Goal: Information Seeking & Learning: Find specific fact

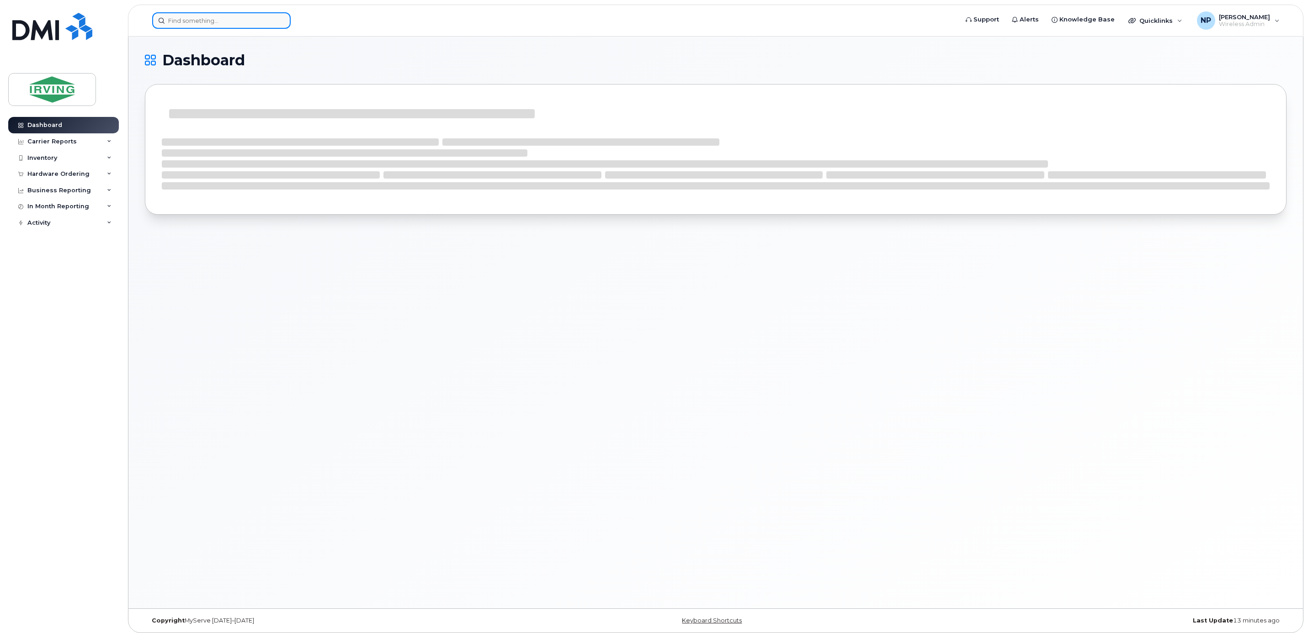
click at [182, 22] on input at bounding box center [221, 20] width 138 height 16
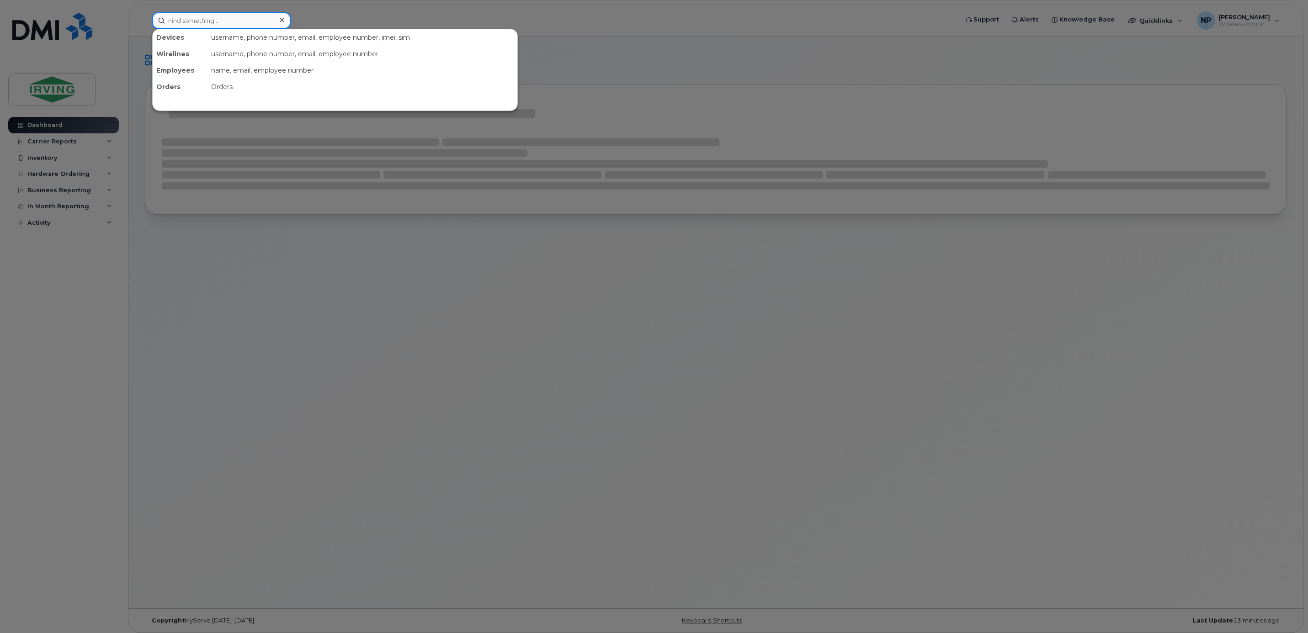
paste input "5062711047"
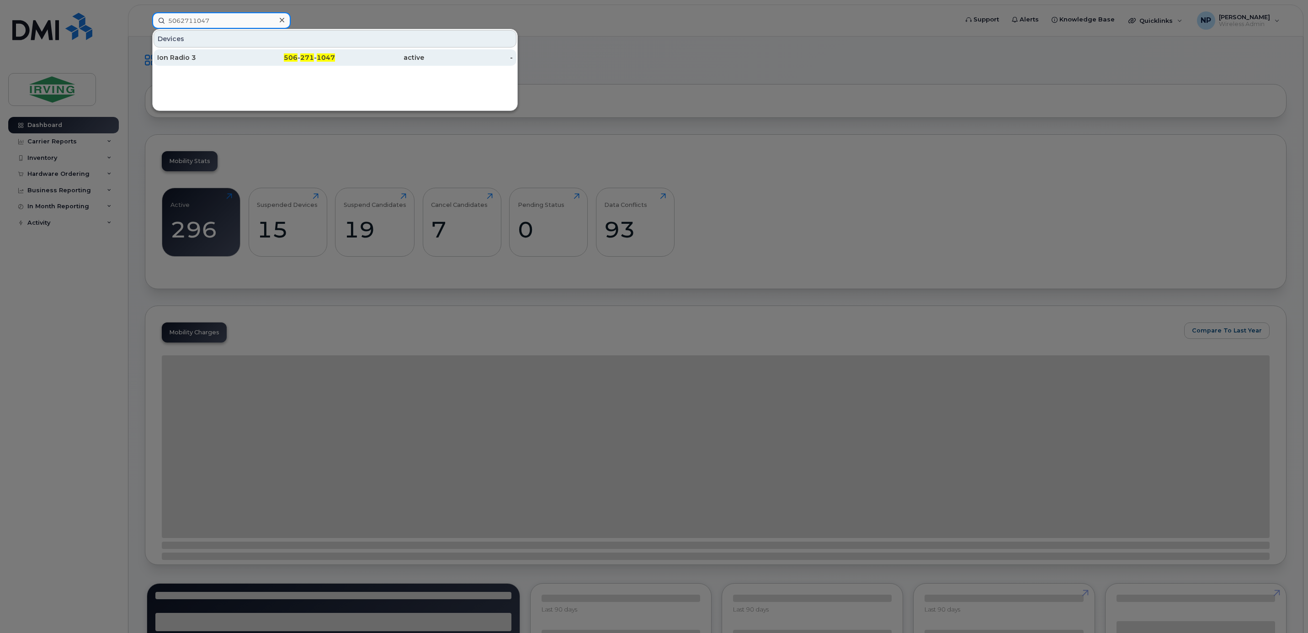
type input "5062711047"
click at [273, 59] on div "506 - 271 - 1047" at bounding box center [290, 57] width 89 height 9
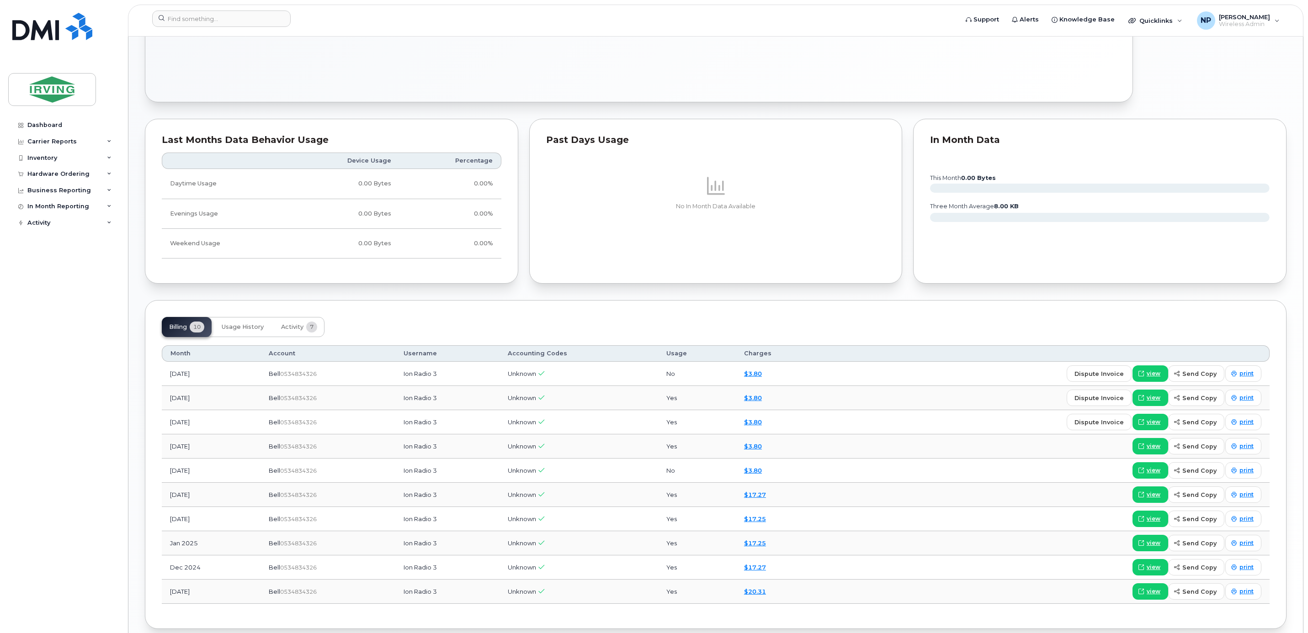
scroll to position [530, 0]
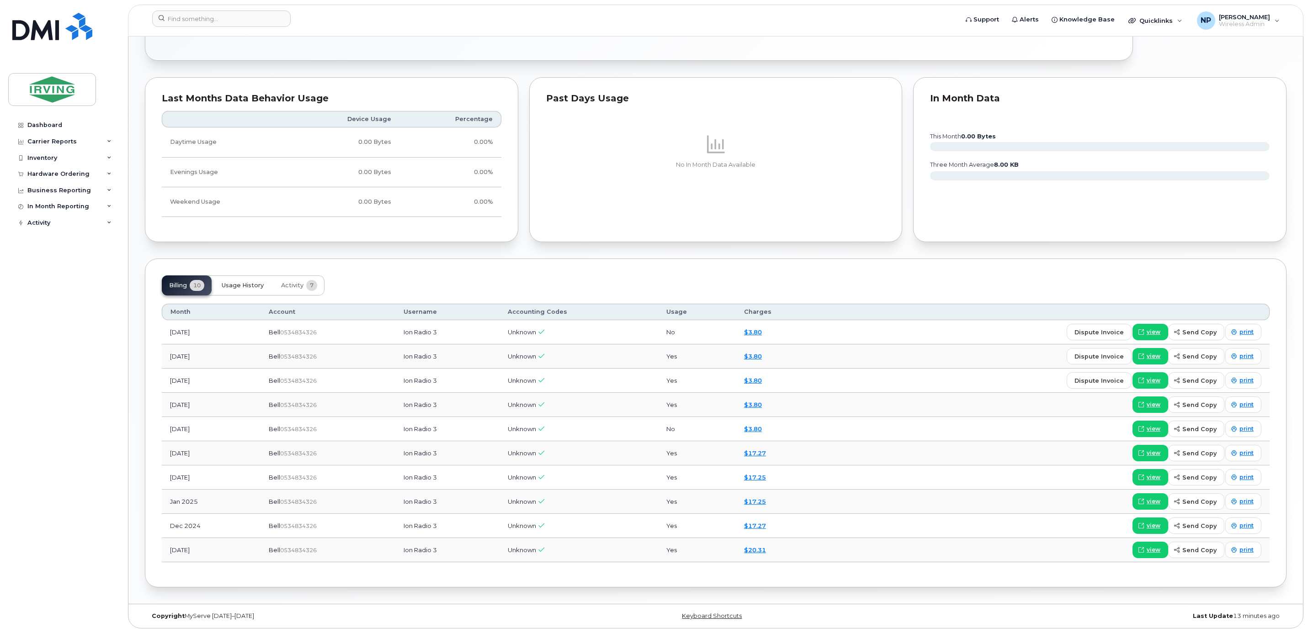
click at [256, 282] on span "Usage History" at bounding box center [243, 285] width 42 height 7
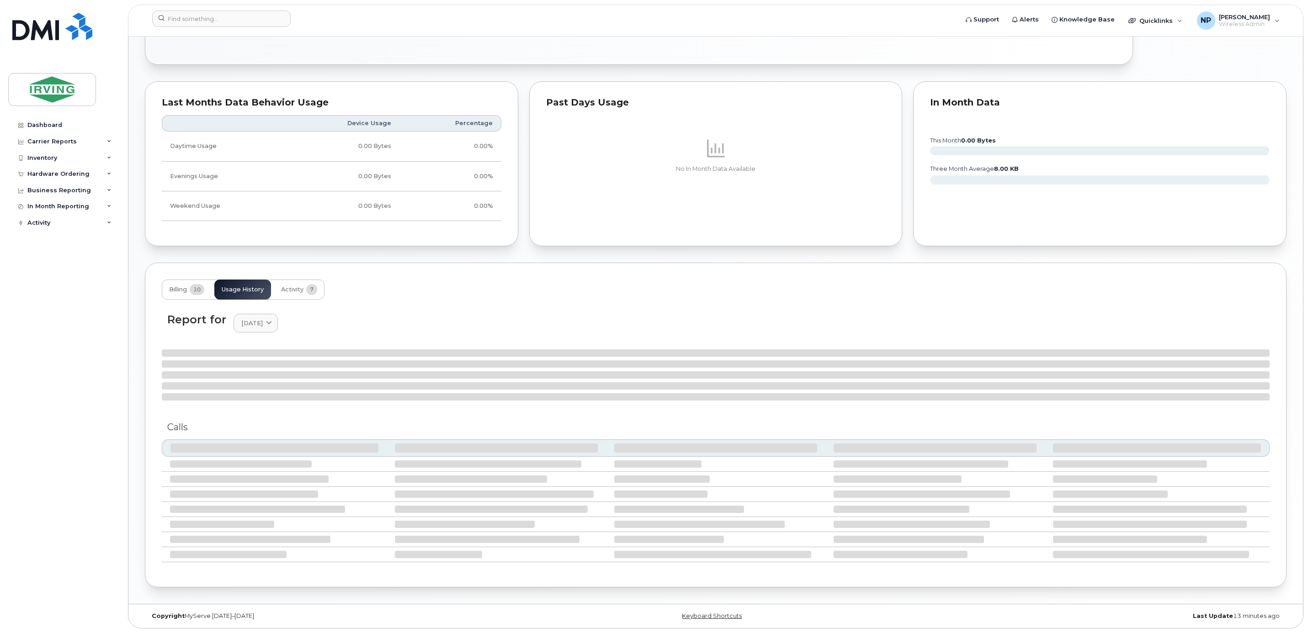
scroll to position [515, 0]
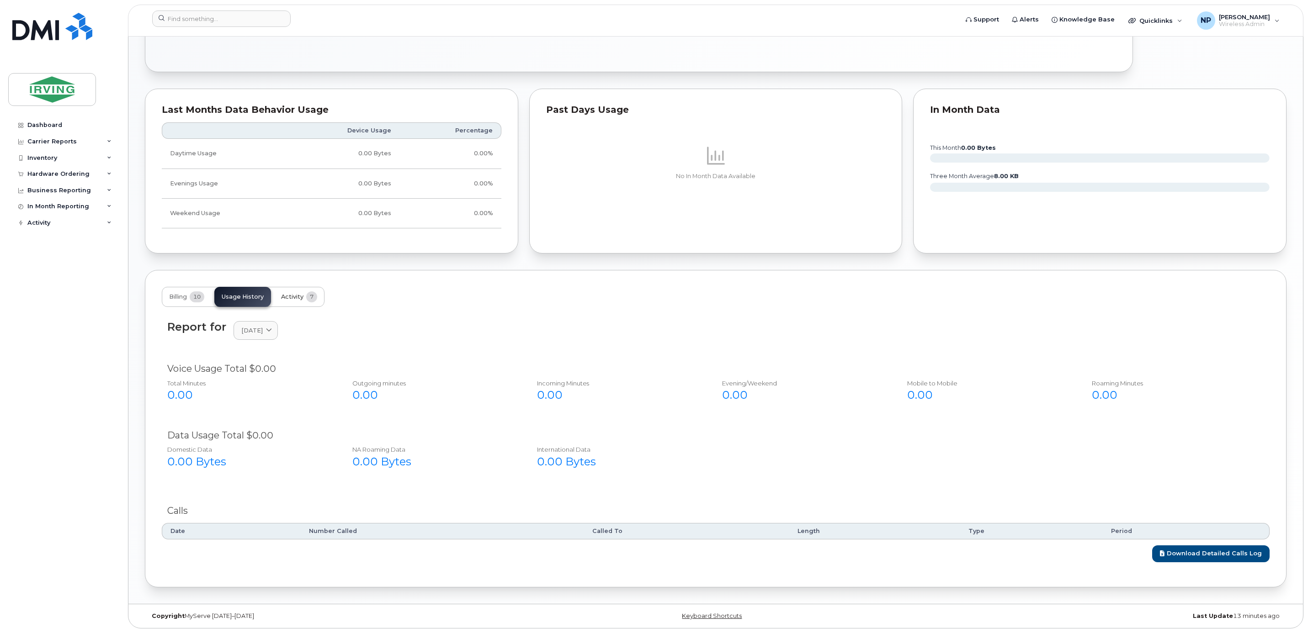
click at [296, 293] on span "Activity" at bounding box center [292, 296] width 22 height 7
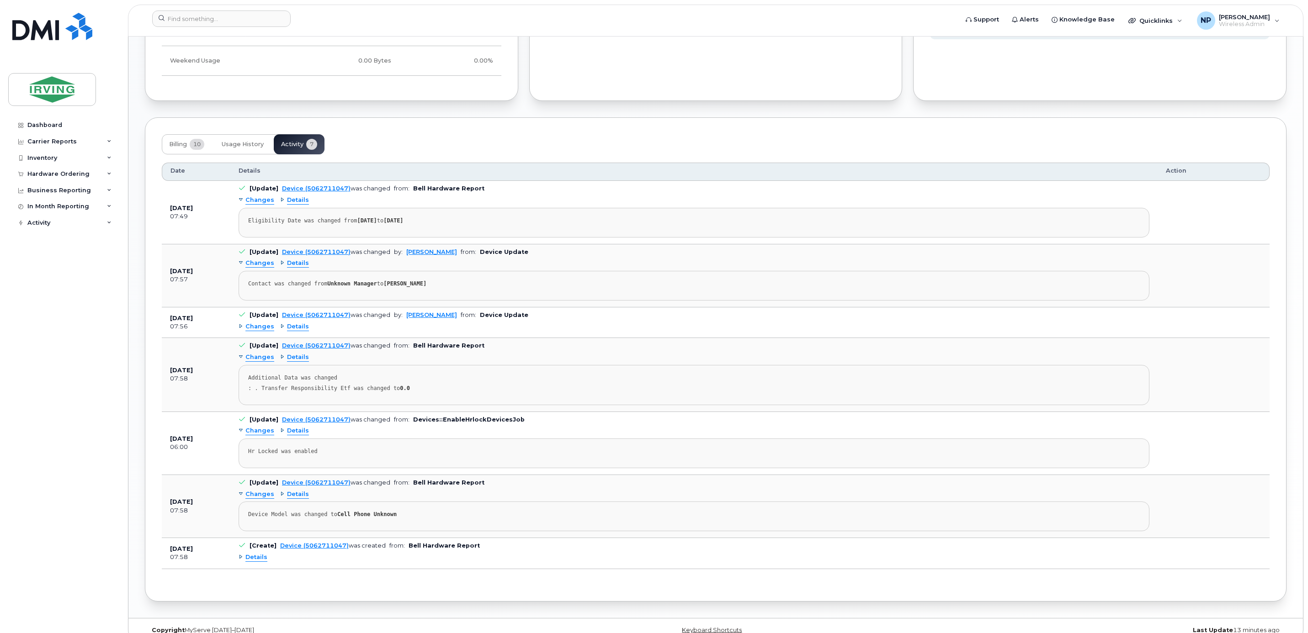
scroll to position [687, 0]
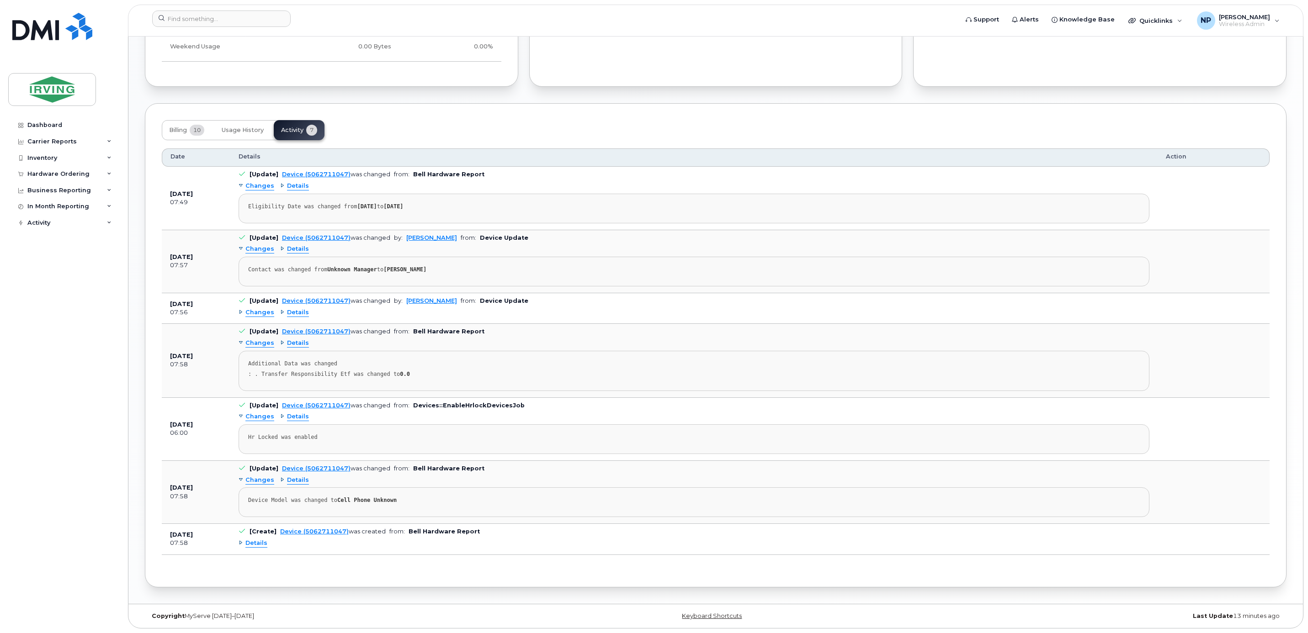
click at [265, 539] on span "Details" at bounding box center [256, 543] width 22 height 9
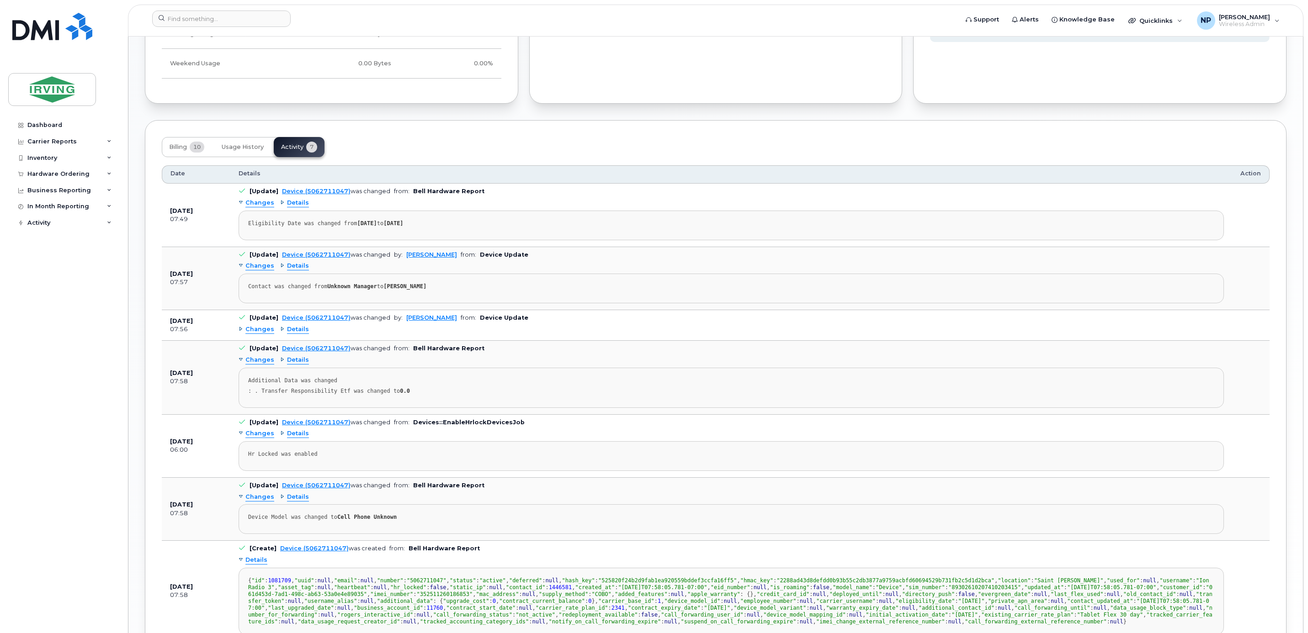
scroll to position [618, 0]
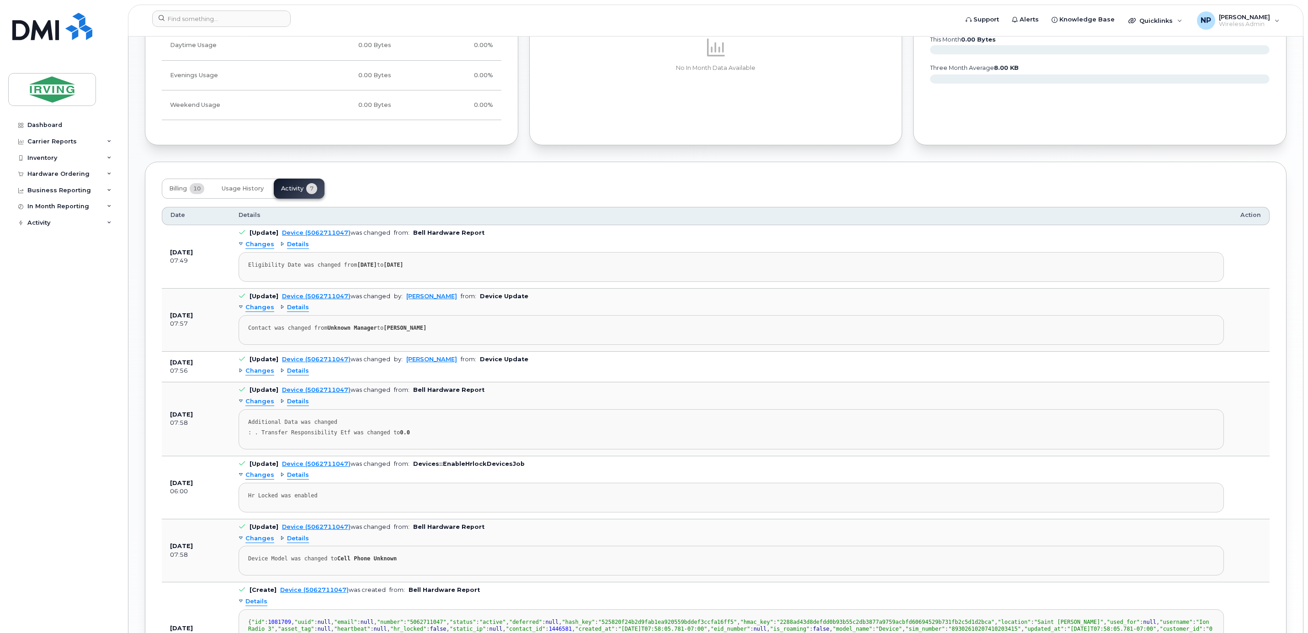
click at [292, 543] on span "Details" at bounding box center [298, 539] width 22 height 9
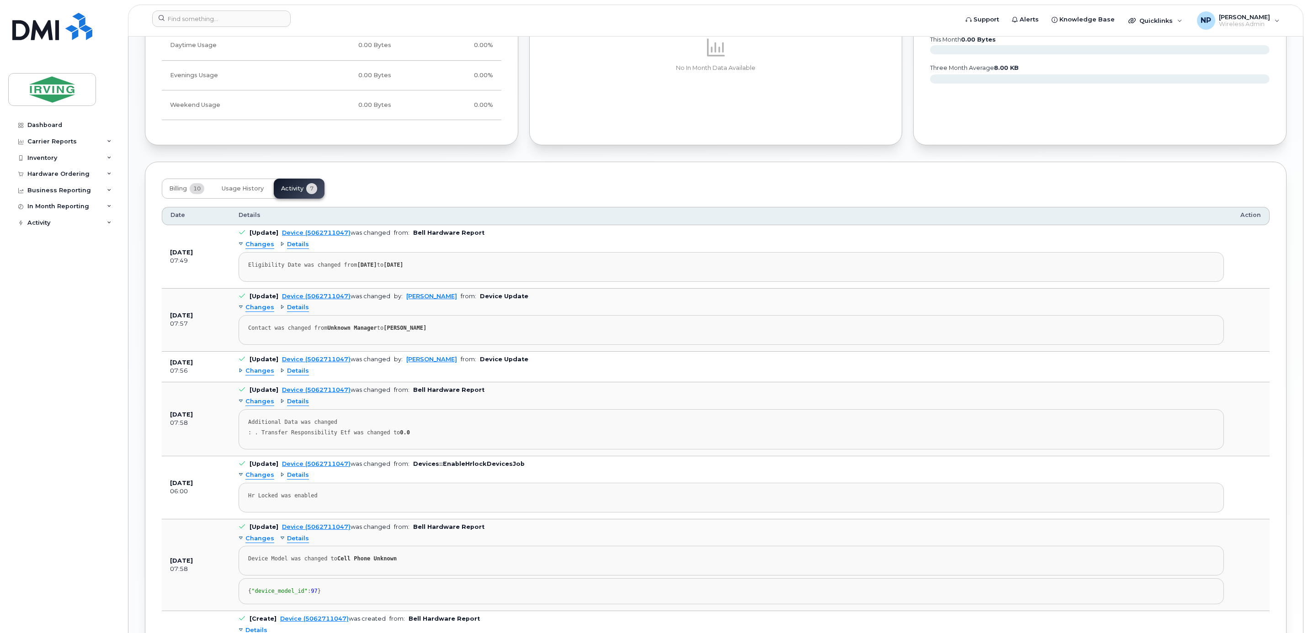
click at [266, 543] on span "Changes" at bounding box center [259, 539] width 29 height 9
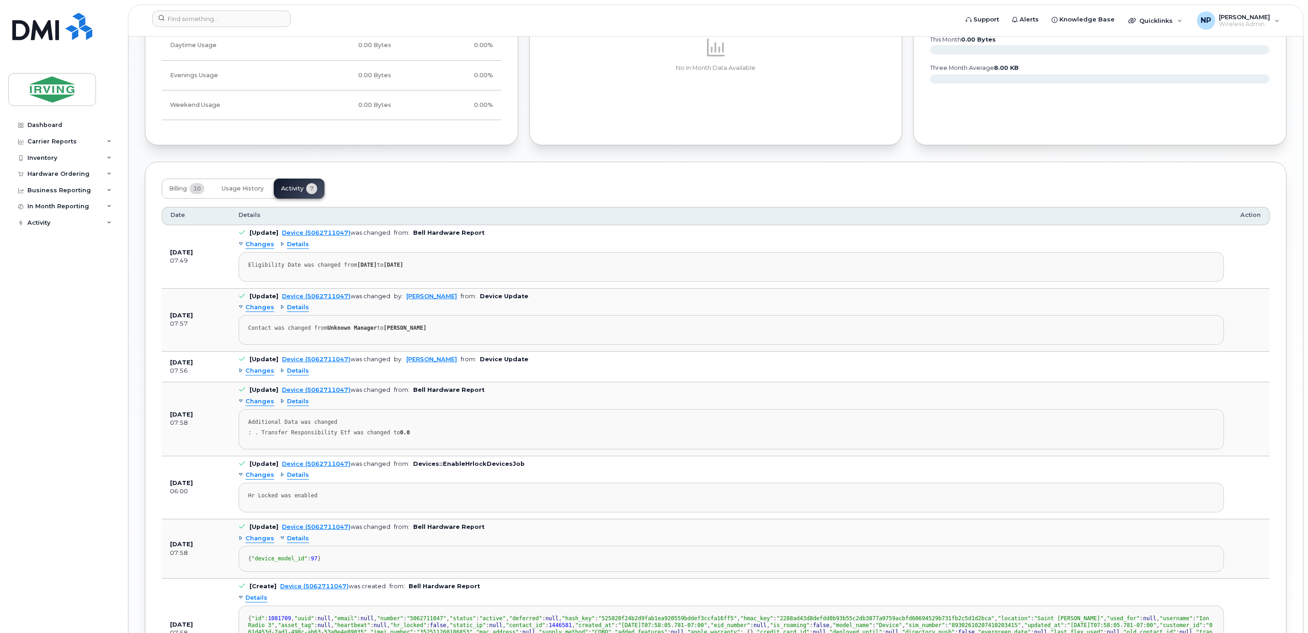
click at [273, 482] on div "Changes Details Hr Locked was enabled" at bounding box center [731, 490] width 985 height 44
click at [294, 480] on span "Details" at bounding box center [298, 475] width 22 height 9
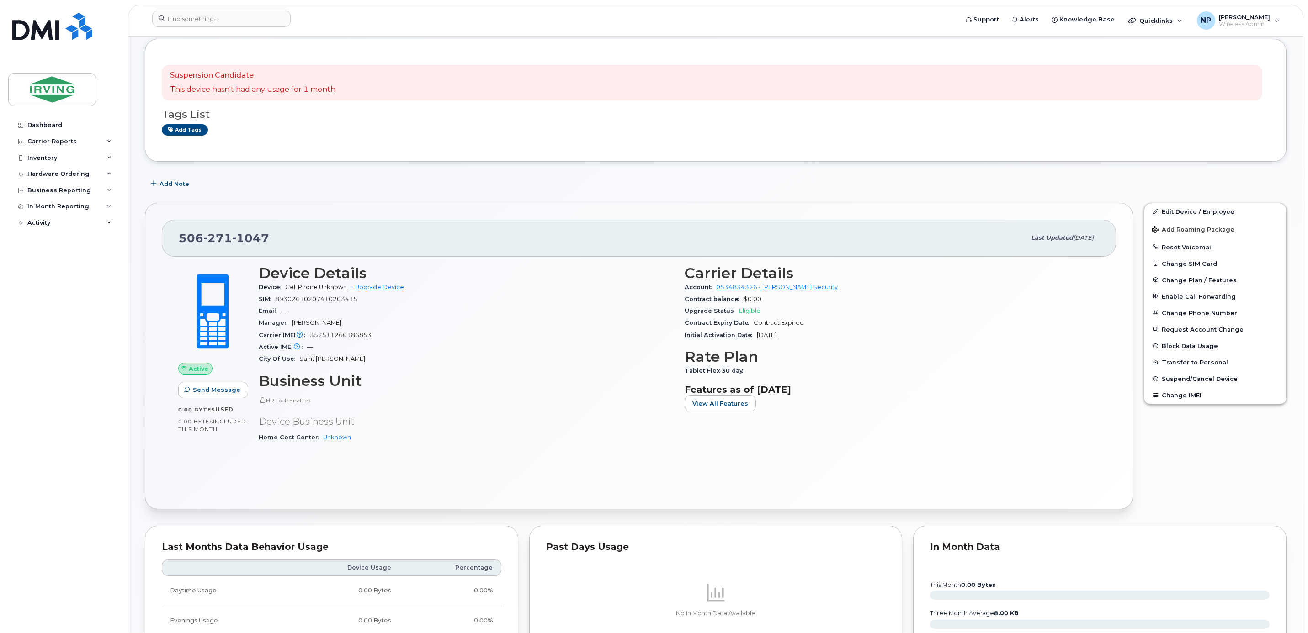
scroll to position [0, 0]
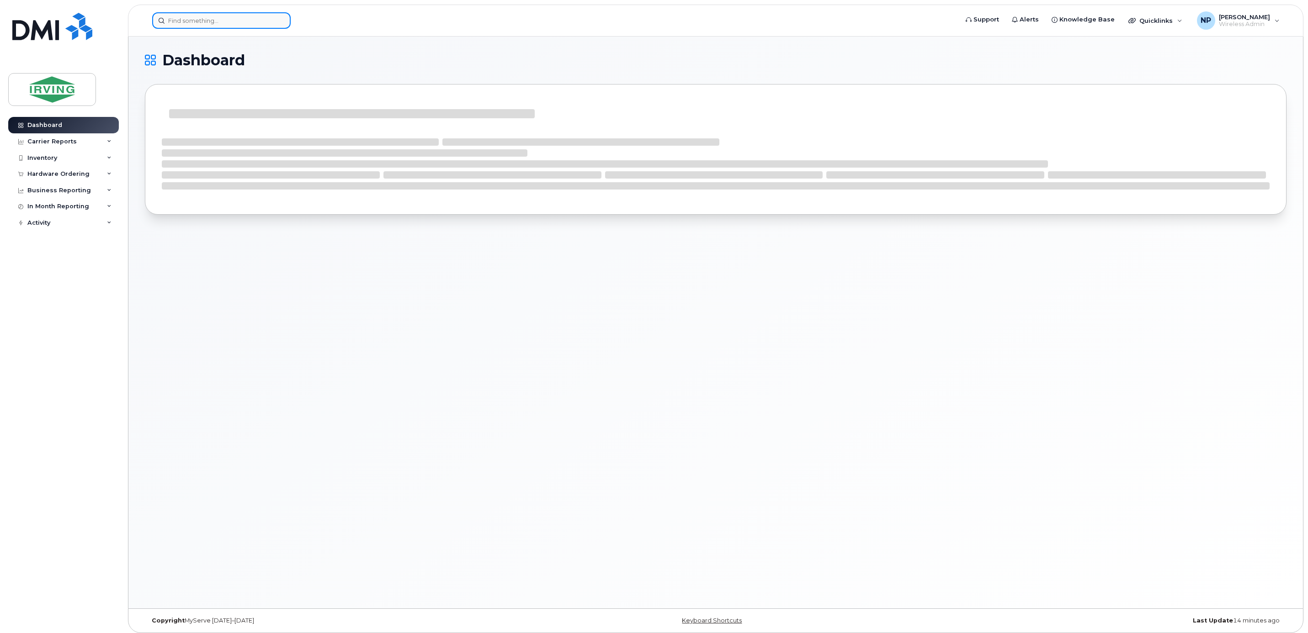
click at [249, 18] on input at bounding box center [221, 20] width 138 height 16
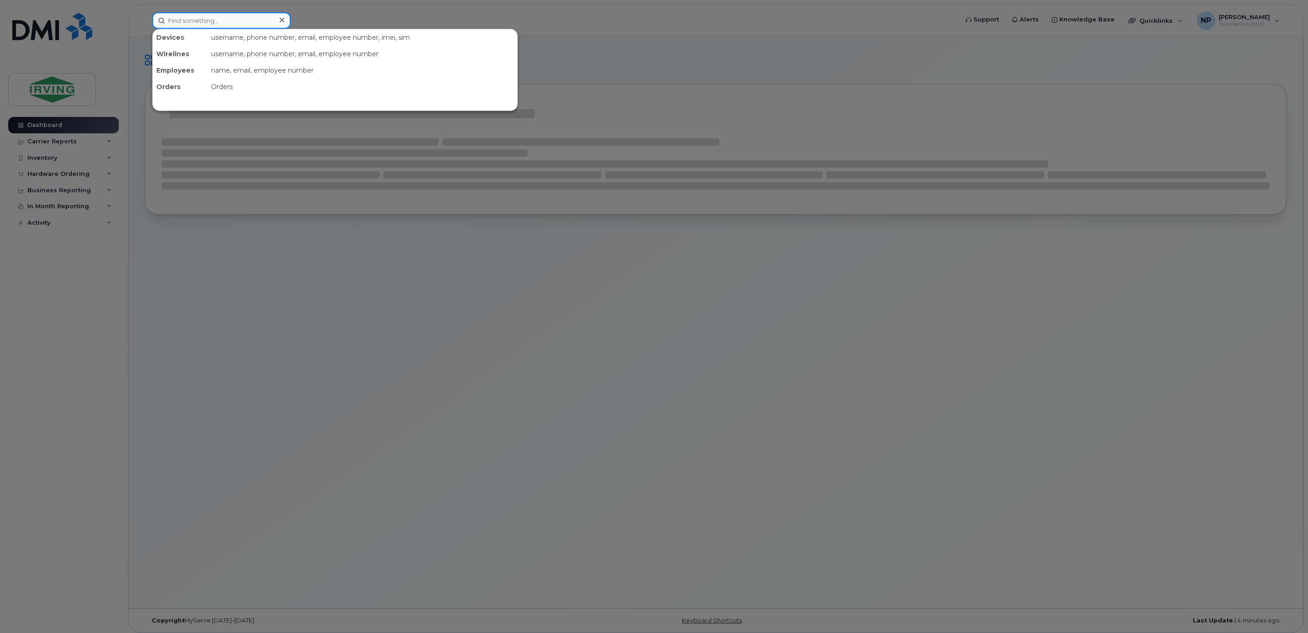
paste input "5062712698"
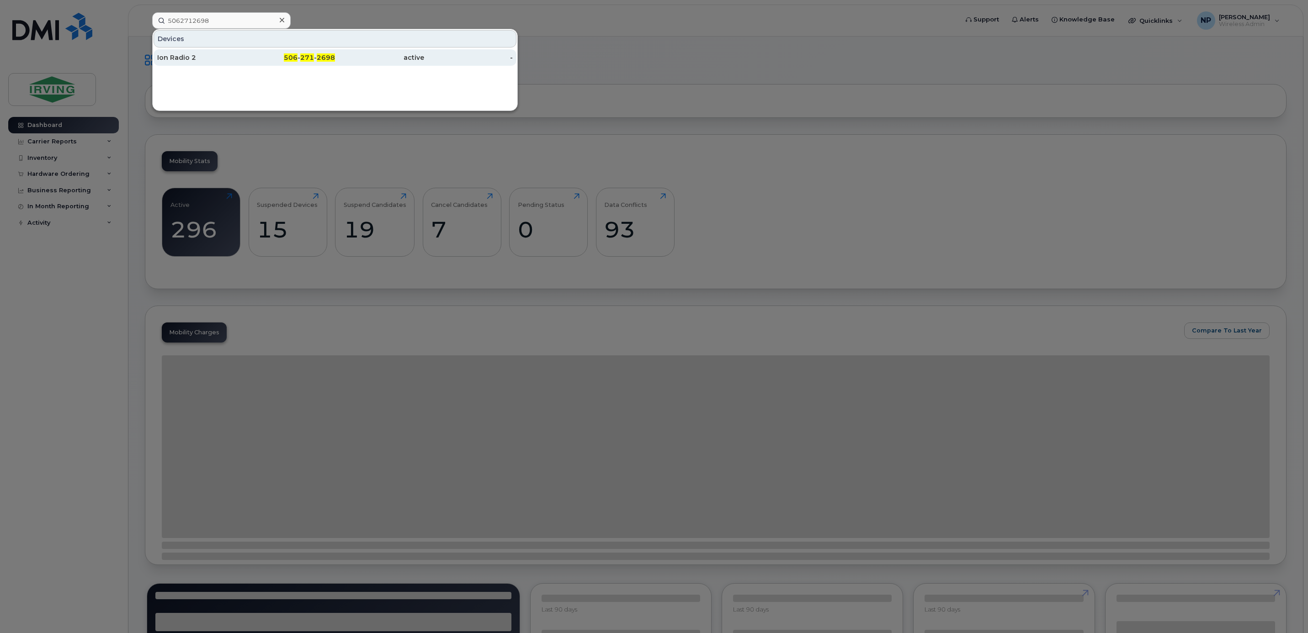
click at [262, 53] on div "506 - 271 - 2698" at bounding box center [290, 57] width 89 height 16
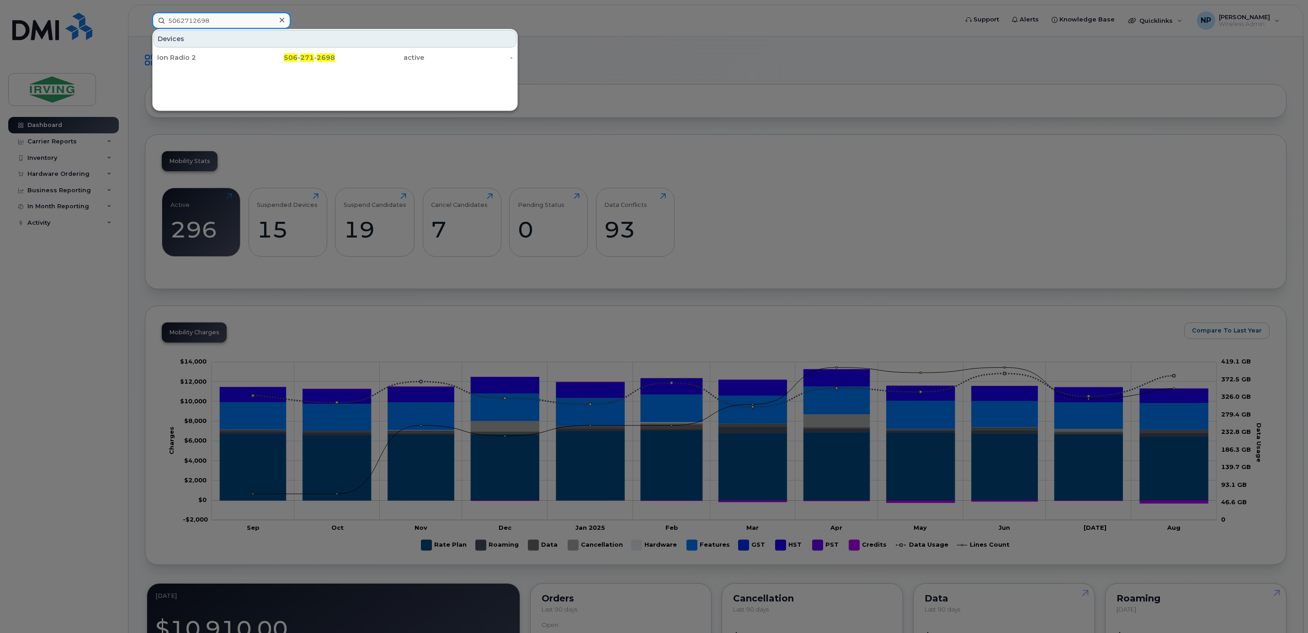
click at [240, 18] on input "5062712698" at bounding box center [221, 20] width 138 height 16
paste input "7096893142"
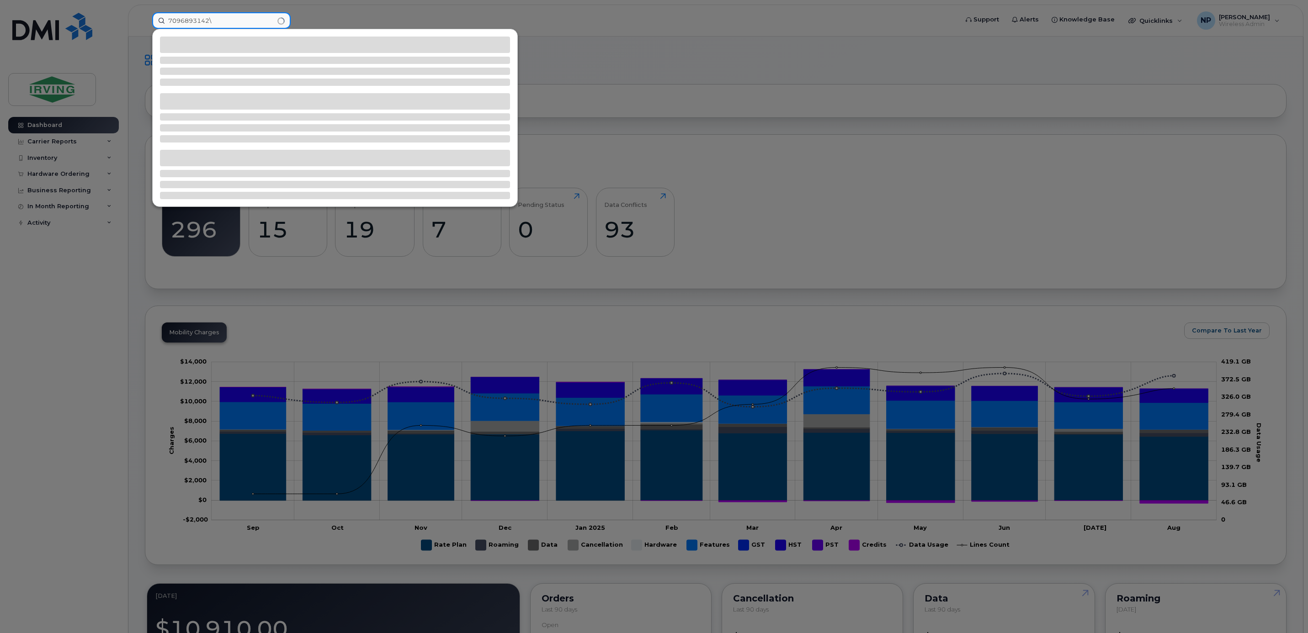
type input "7096893142"
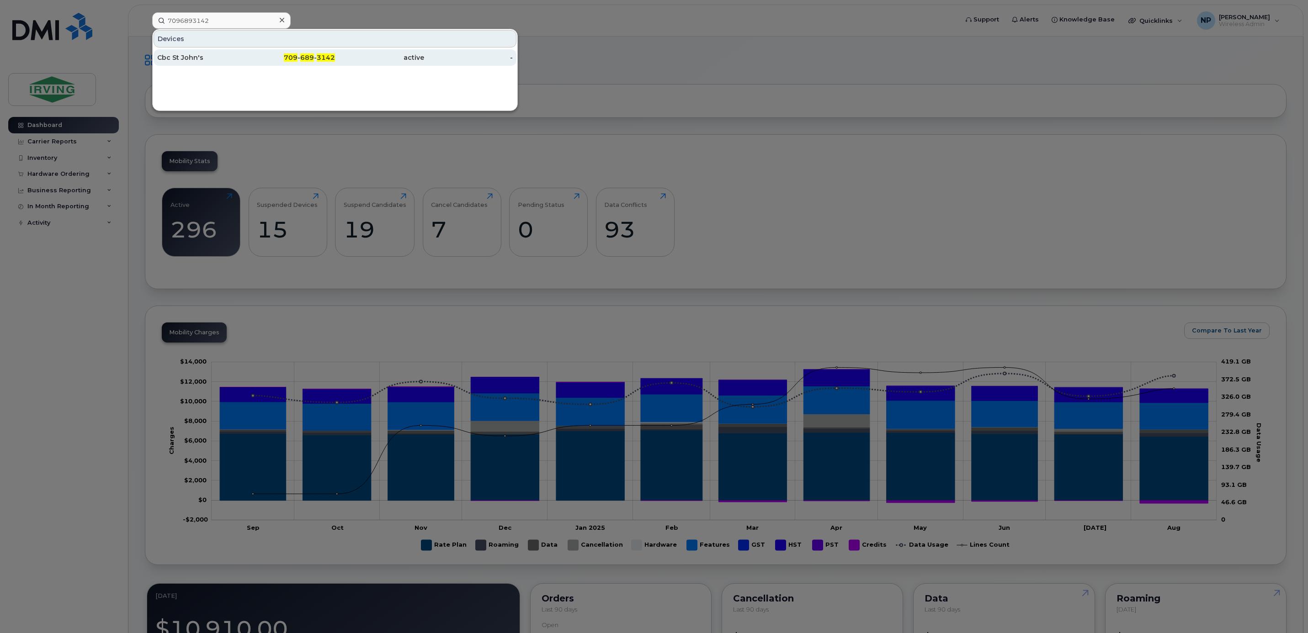
click at [309, 56] on span "689" at bounding box center [307, 57] width 14 height 8
click at [289, 56] on span "709" at bounding box center [291, 57] width 14 height 8
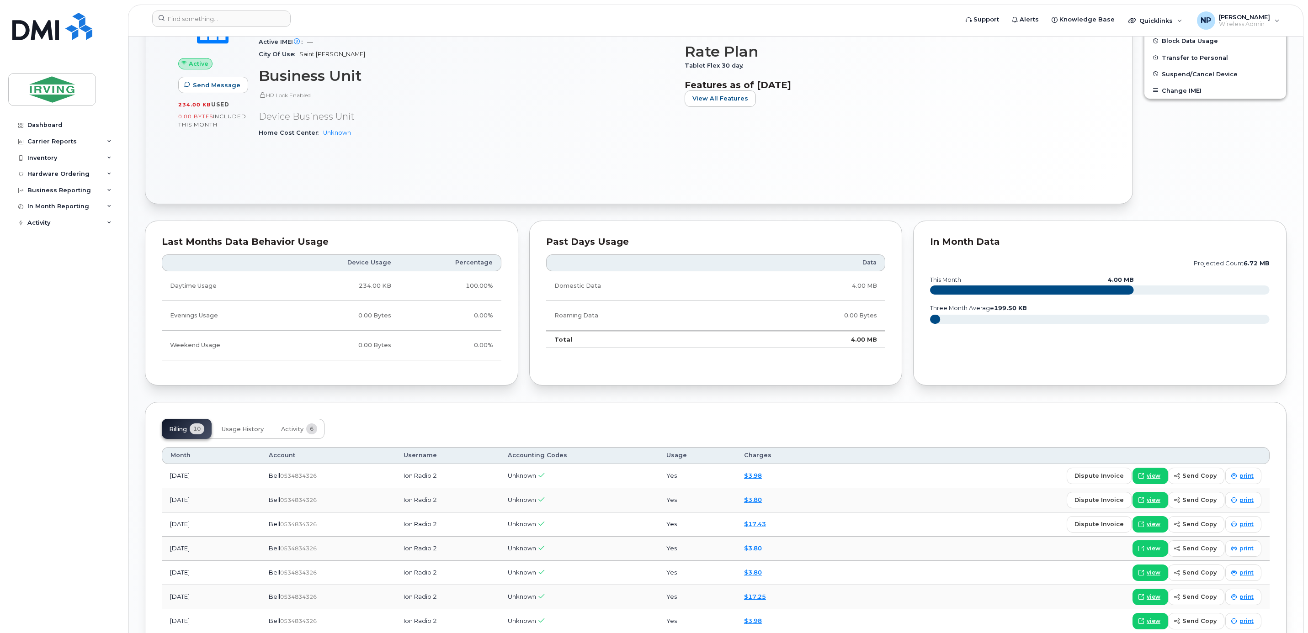
scroll to position [289, 0]
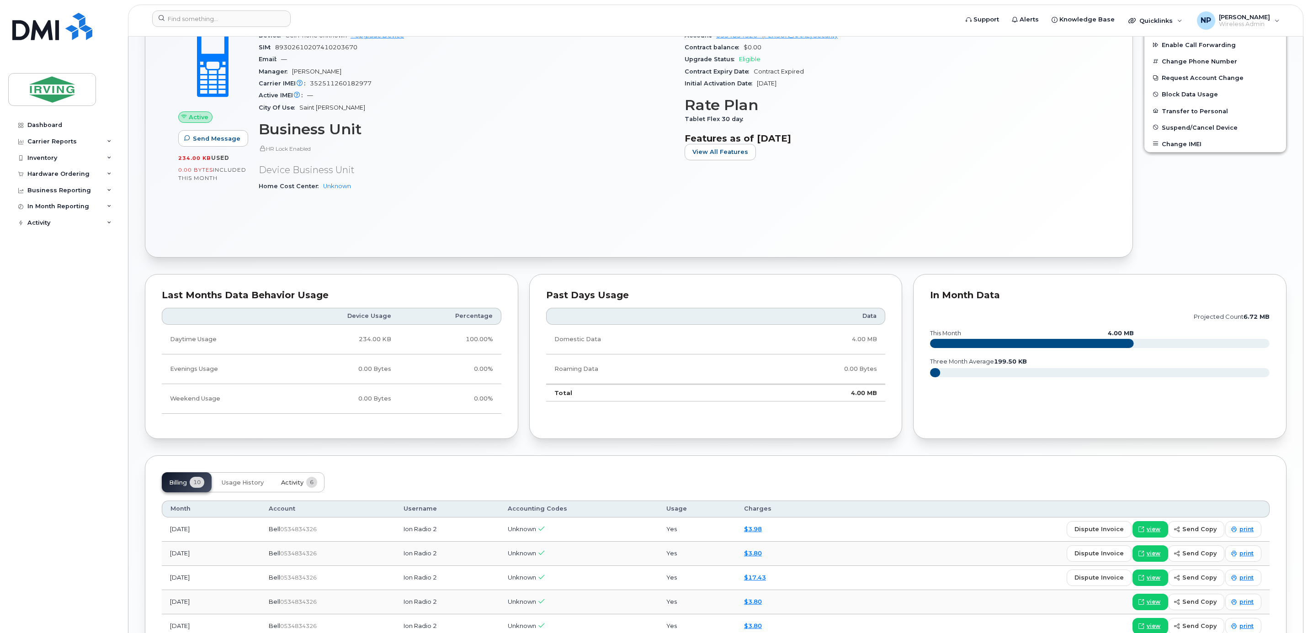
click at [295, 484] on span "Activity" at bounding box center [292, 482] width 22 height 7
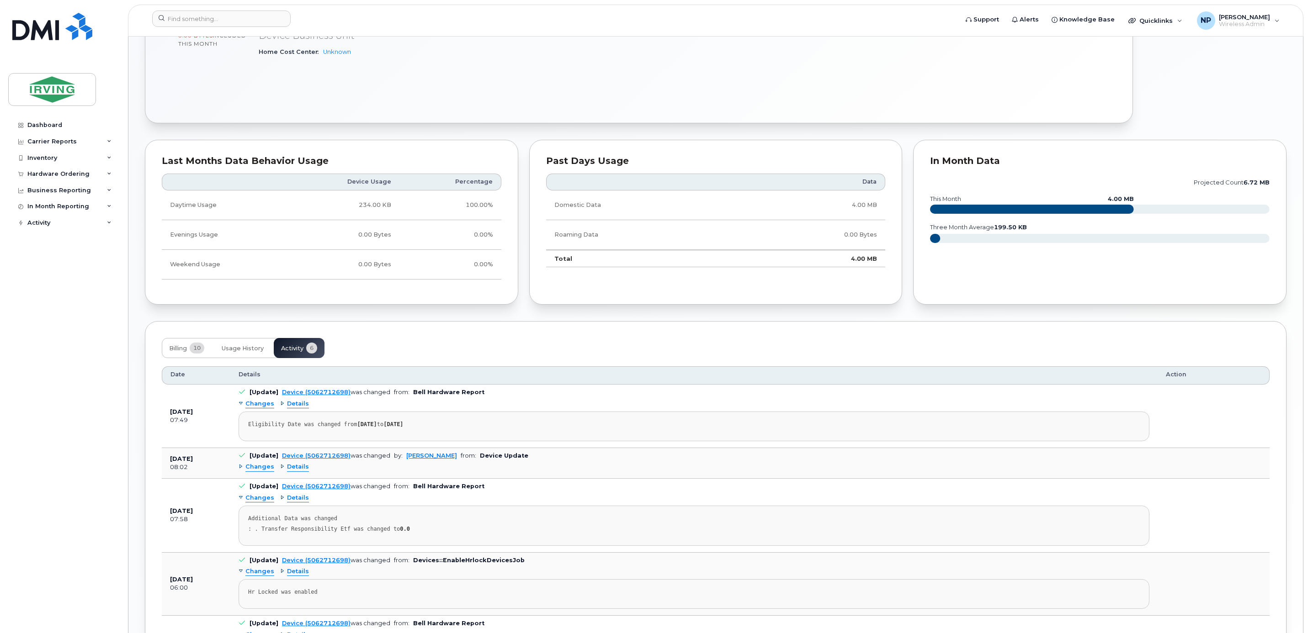
scroll to position [426, 0]
click at [305, 469] on span "Details" at bounding box center [298, 464] width 22 height 9
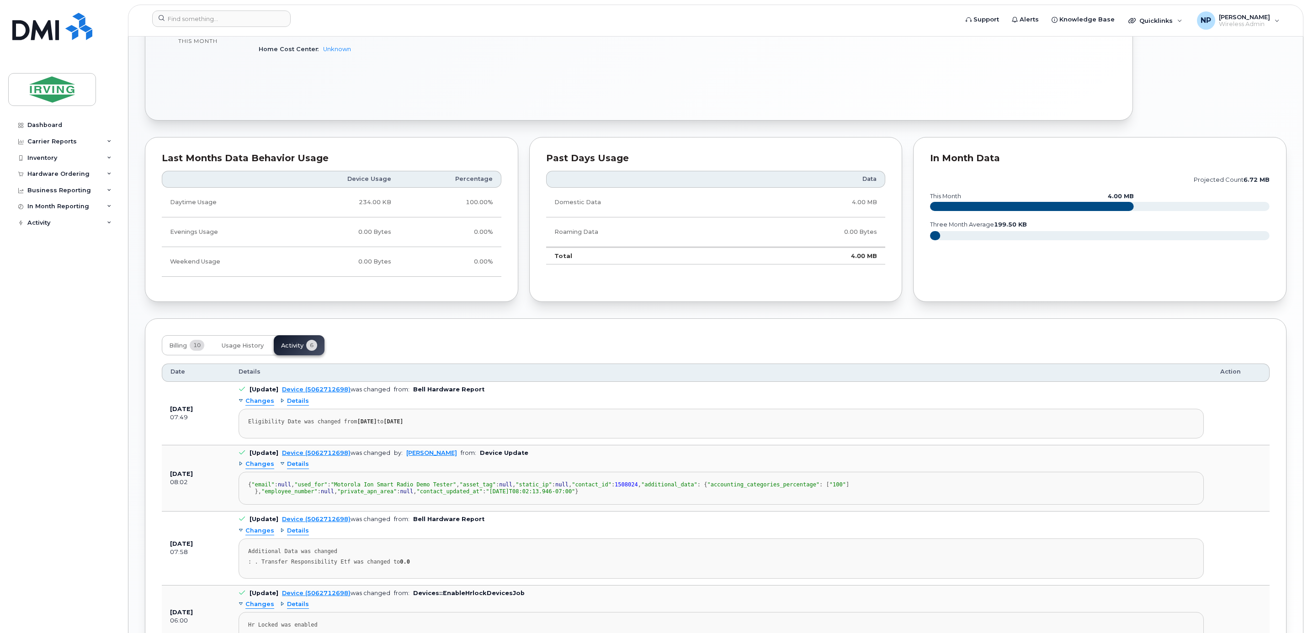
click at [264, 469] on span "Changes" at bounding box center [259, 464] width 29 height 9
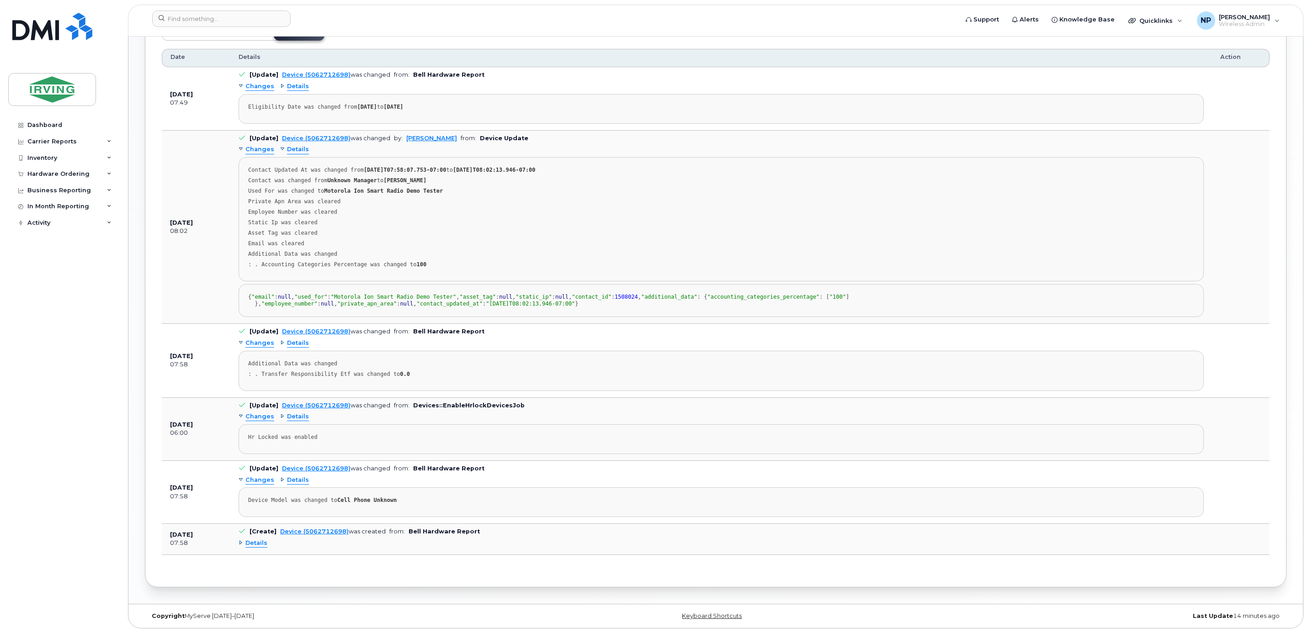
scroll to position [772, 0]
click at [313, 535] on link "Device (5062712698)" at bounding box center [314, 531] width 69 height 7
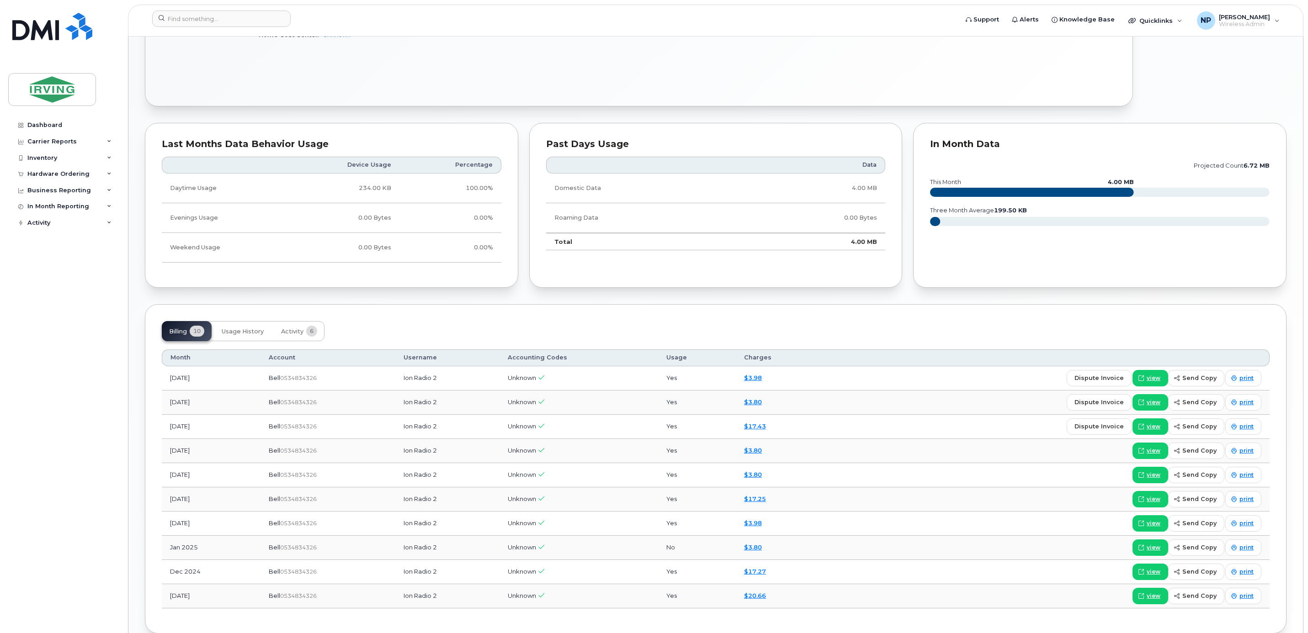
scroll to position [495, 0]
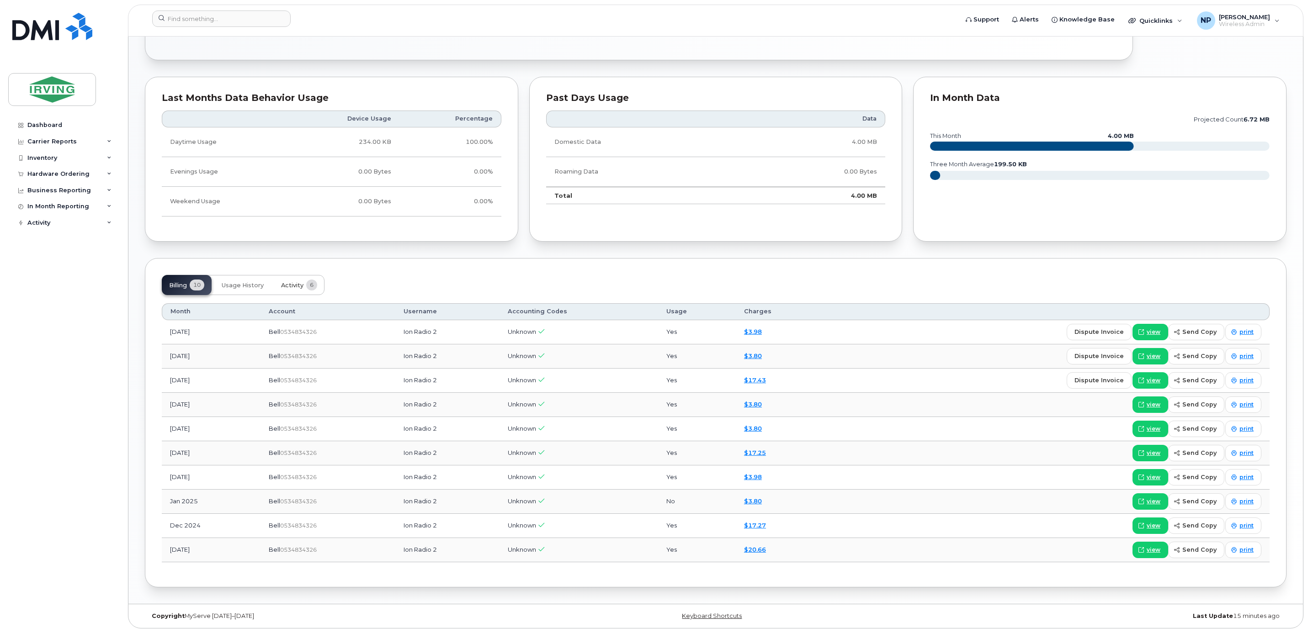
click at [287, 282] on span "Activity" at bounding box center [292, 285] width 22 height 7
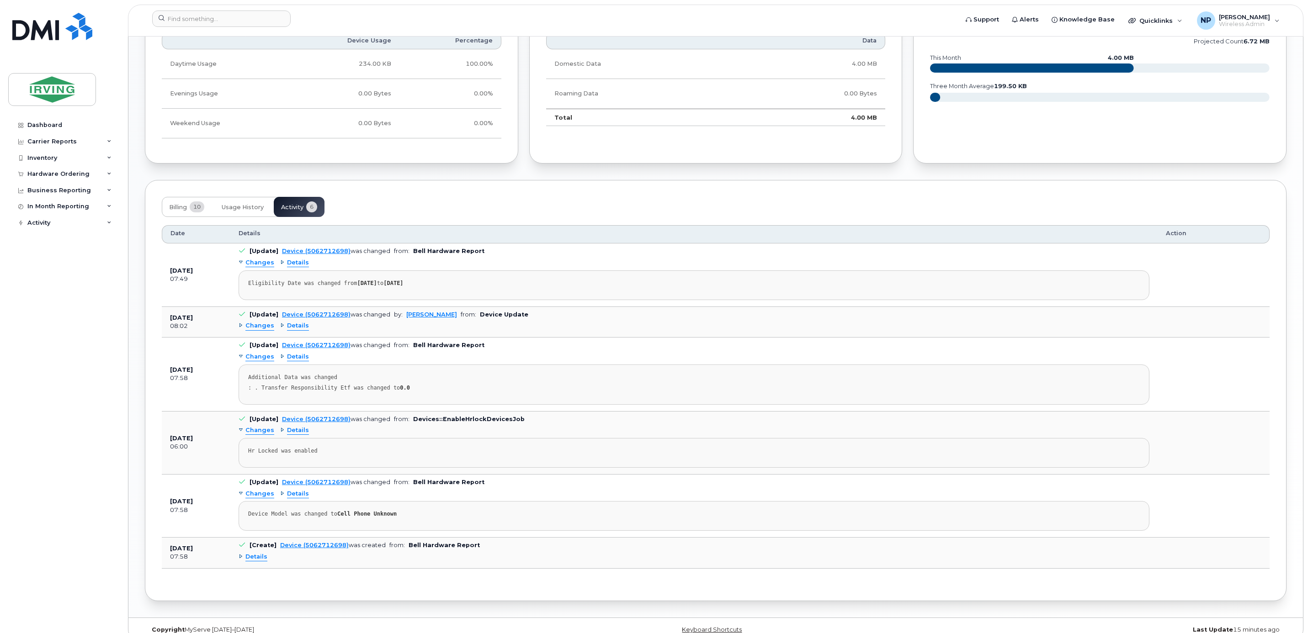
scroll to position [587, 0]
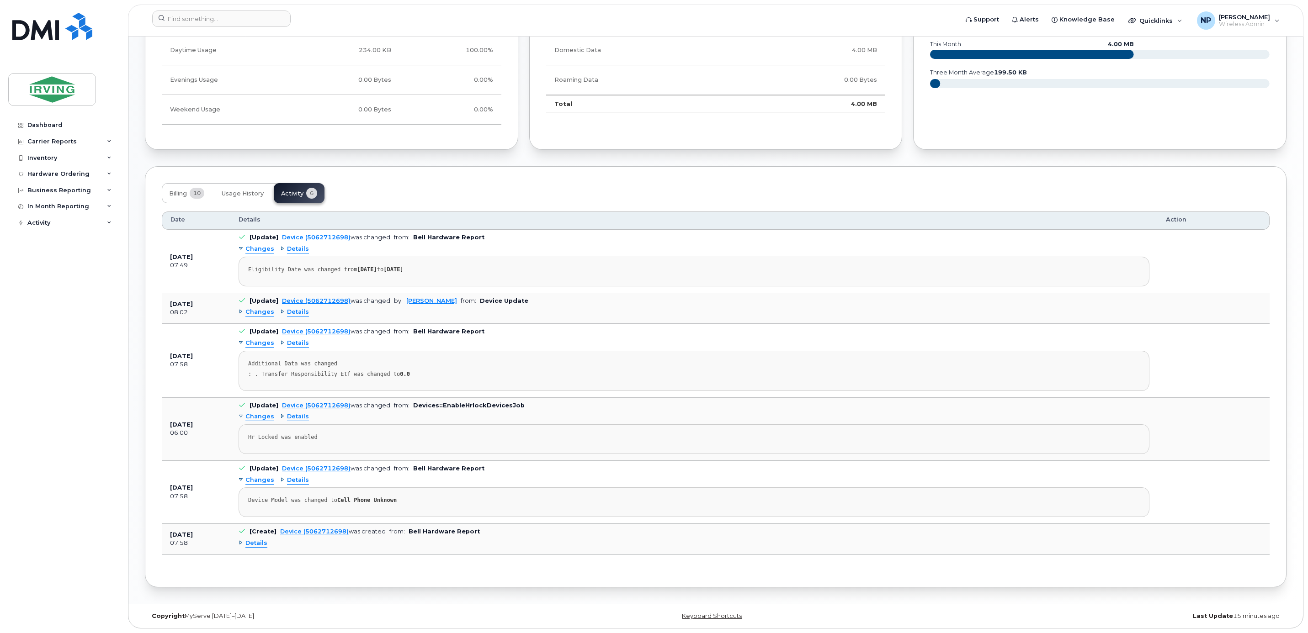
click at [254, 546] on span "Details" at bounding box center [256, 543] width 22 height 9
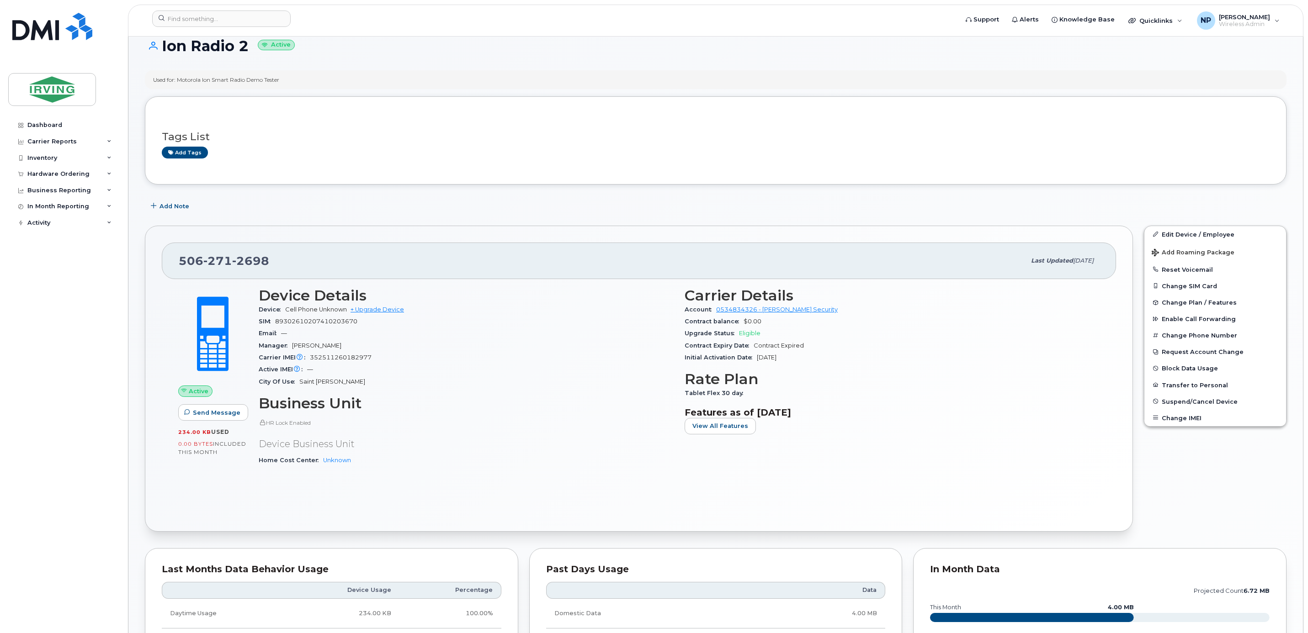
scroll to position [0, 0]
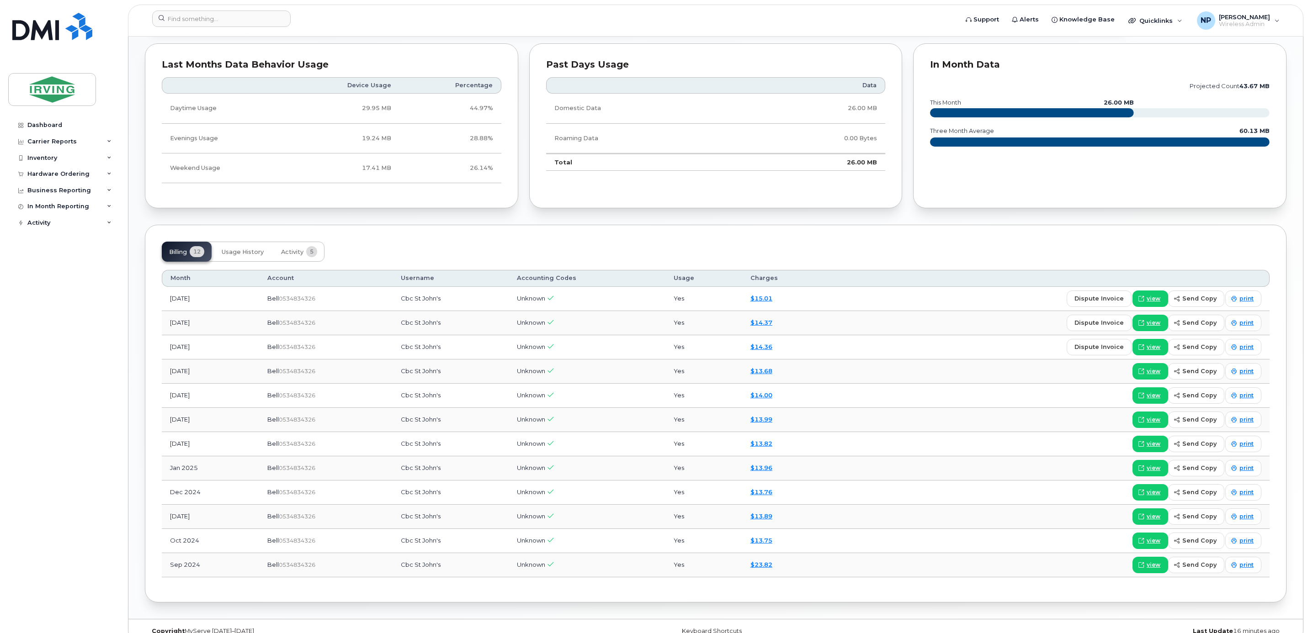
scroll to position [517, 0]
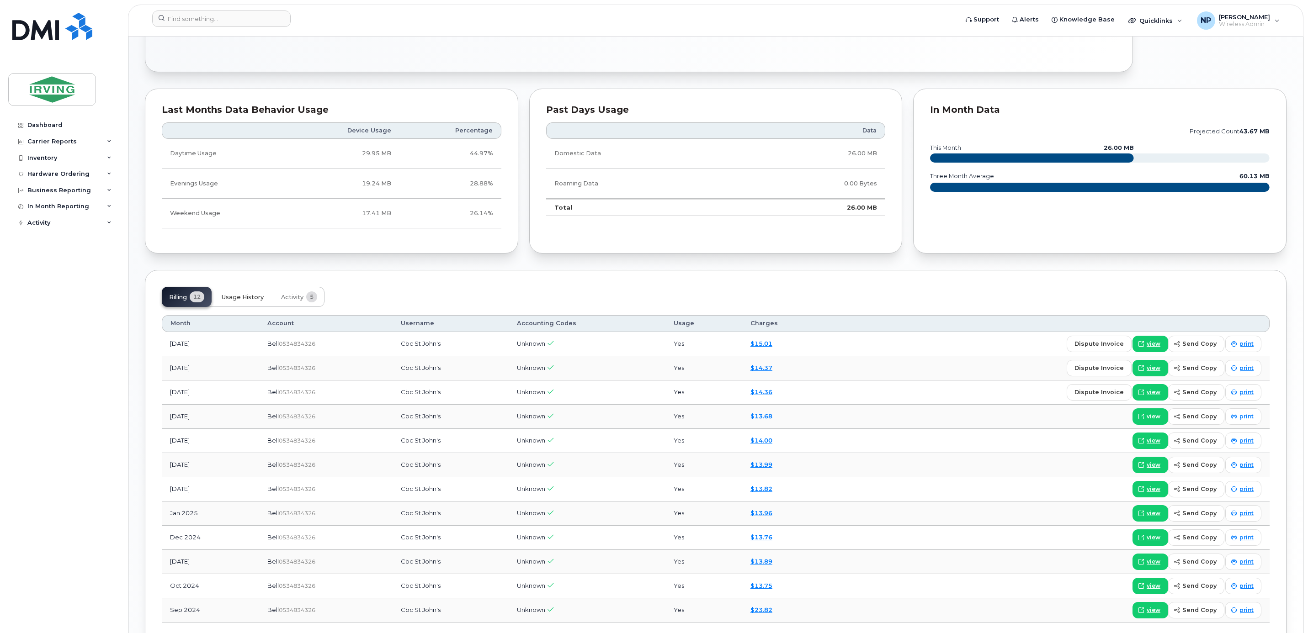
click at [247, 301] on span "Usage History" at bounding box center [243, 297] width 42 height 7
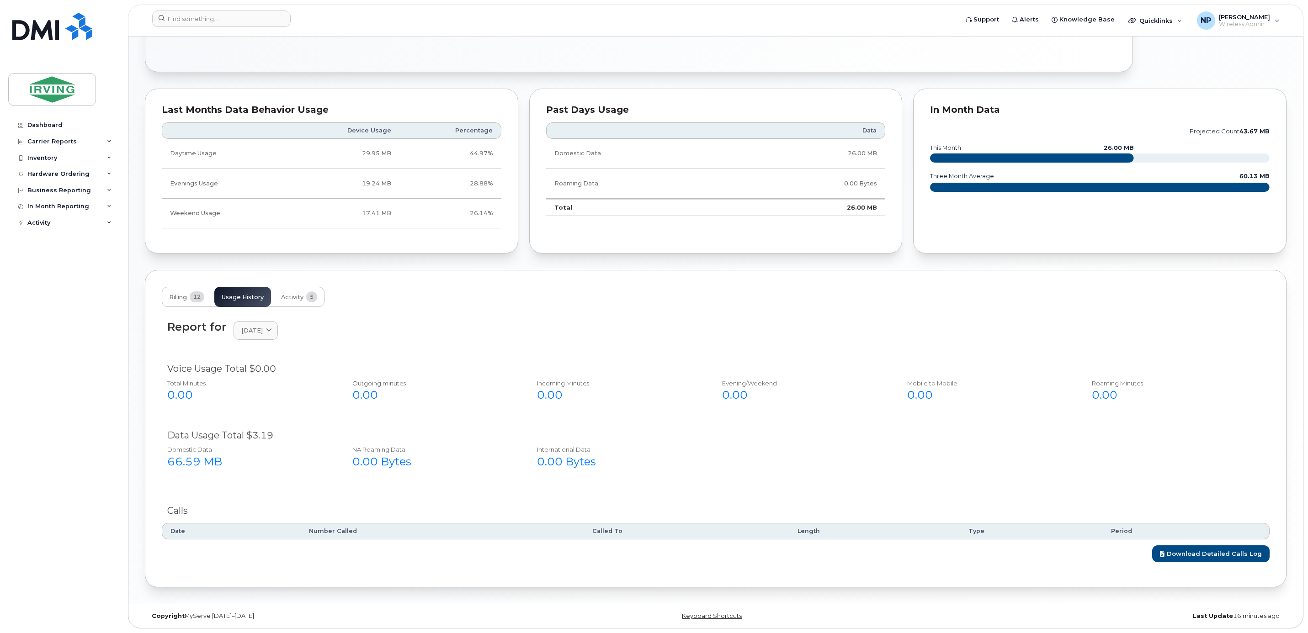
scroll to position [454, 0]
click at [295, 295] on span "Activity" at bounding box center [292, 297] width 22 height 7
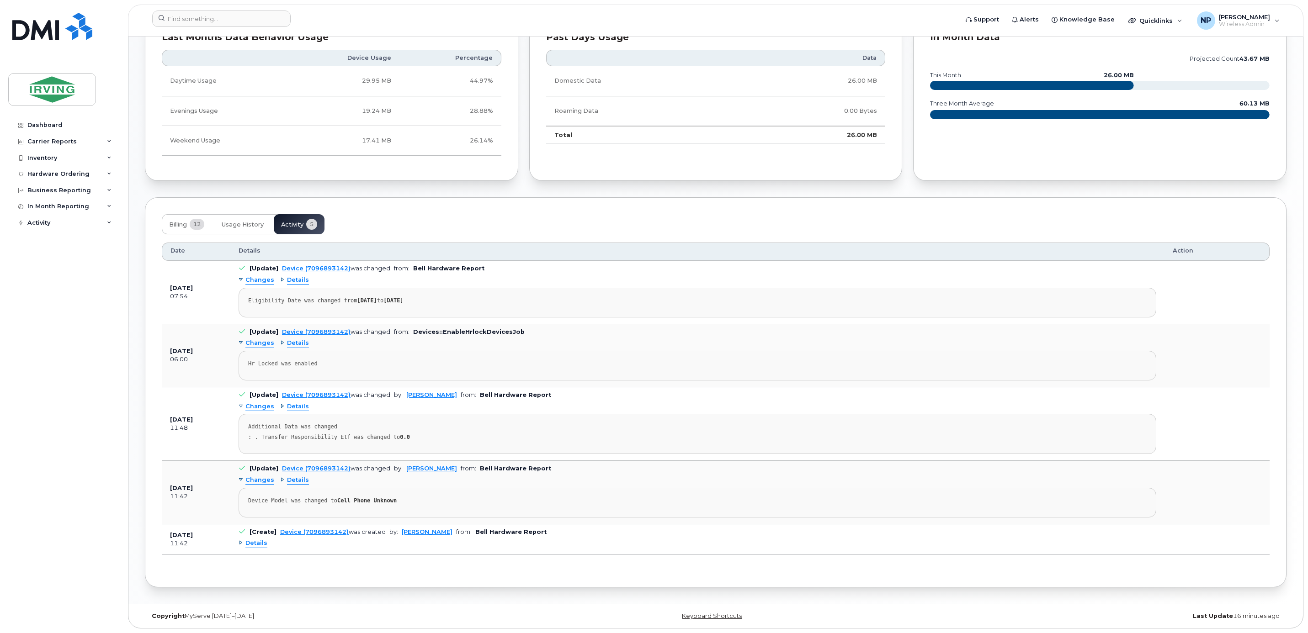
scroll to position [531, 0]
click at [257, 545] on span "Details" at bounding box center [256, 543] width 22 height 9
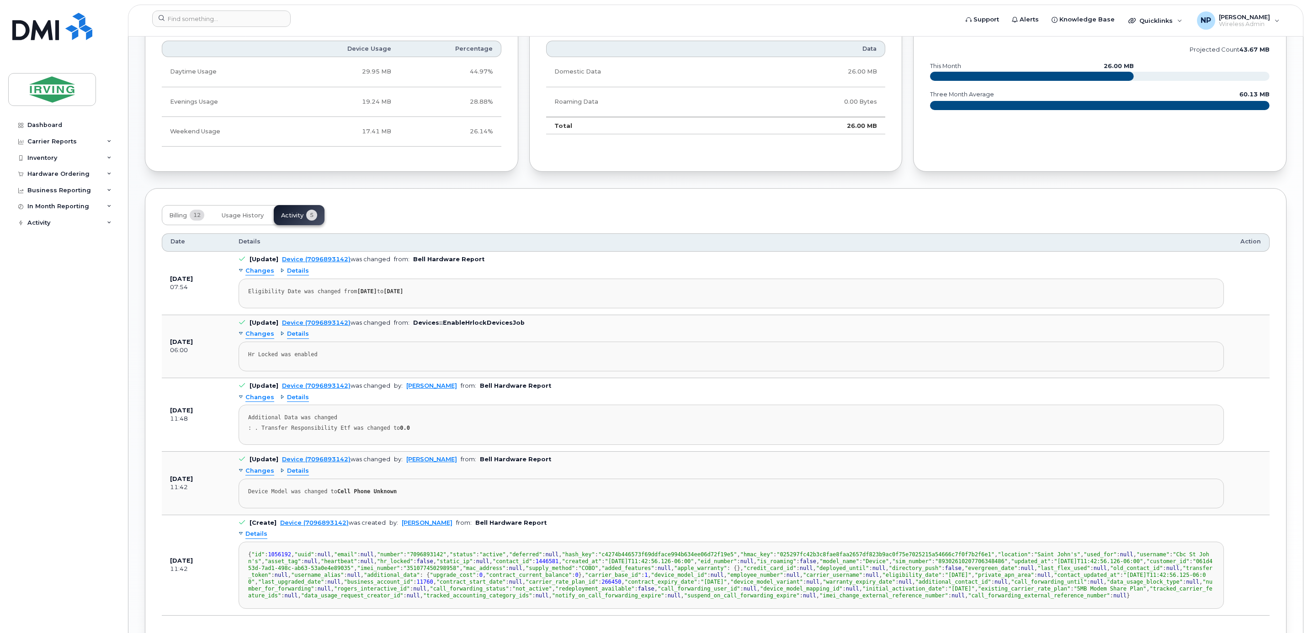
scroll to position [253, 0]
click at [260, 539] on span "Details" at bounding box center [256, 534] width 22 height 9
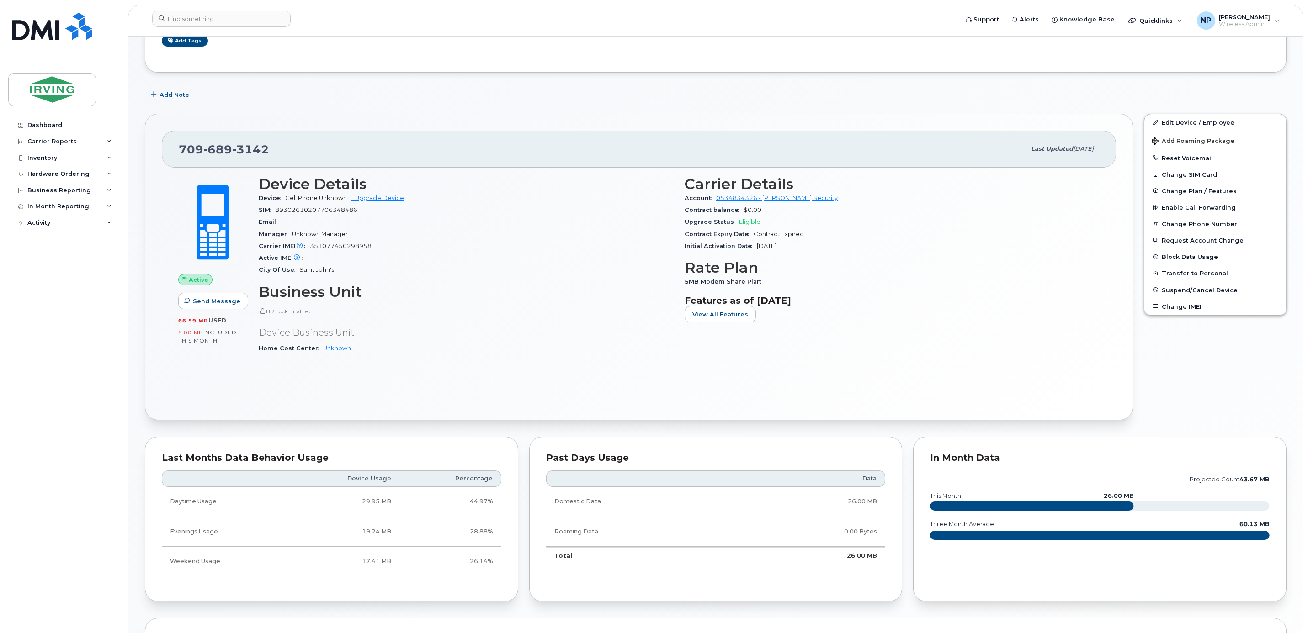
scroll to position [51, 0]
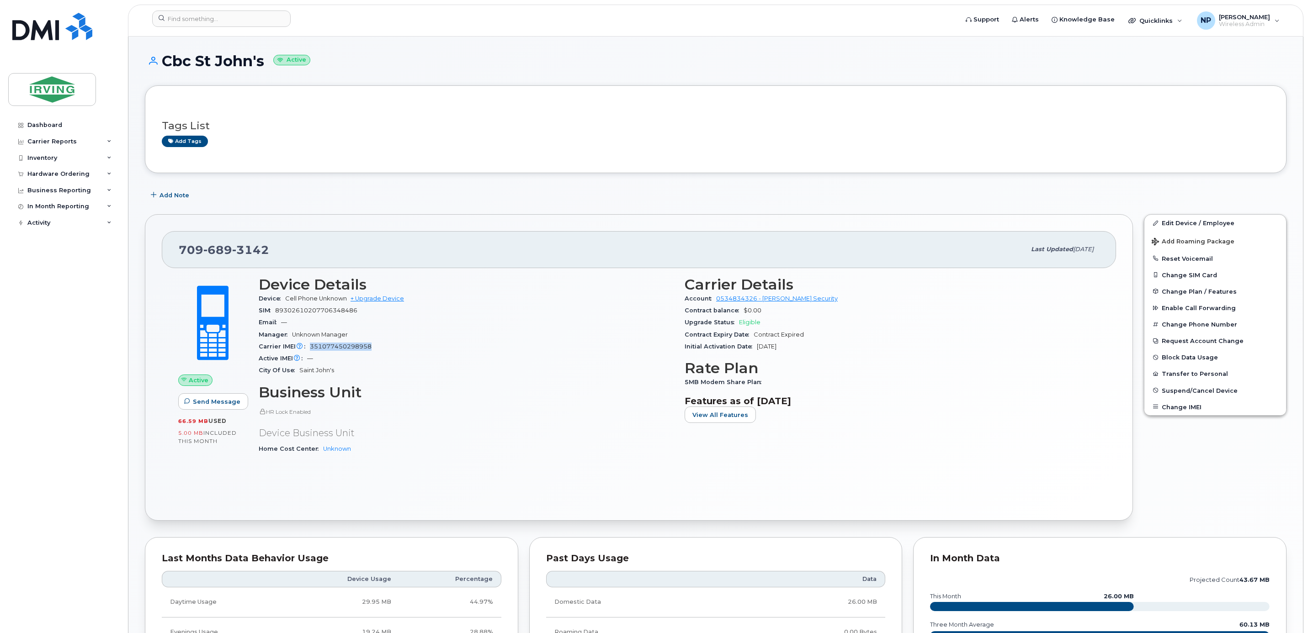
drag, startPoint x: 373, startPoint y: 349, endPoint x: 310, endPoint y: 347, distance: 63.1
click at [310, 347] on div "Carrier IMEI Carrier IMEI is reported during the last billing cycle or change o…" at bounding box center [466, 347] width 415 height 12
copy span "351077450298958"
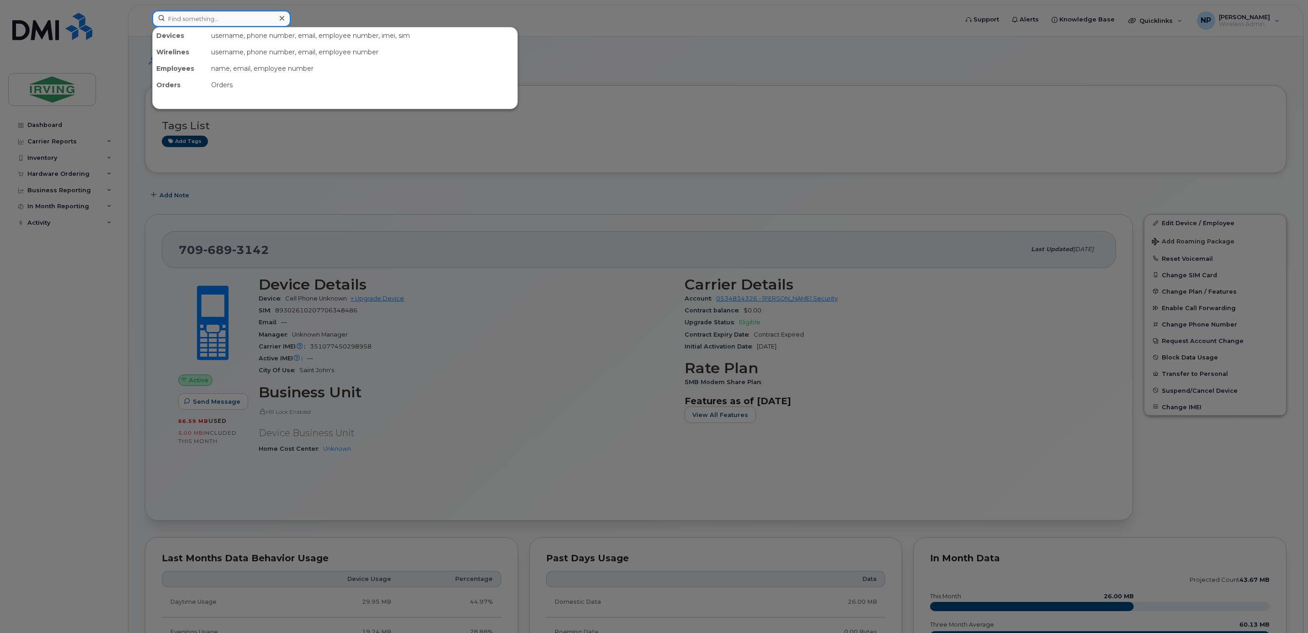
click at [217, 23] on input at bounding box center [221, 19] width 138 height 16
paste input "5063437024"
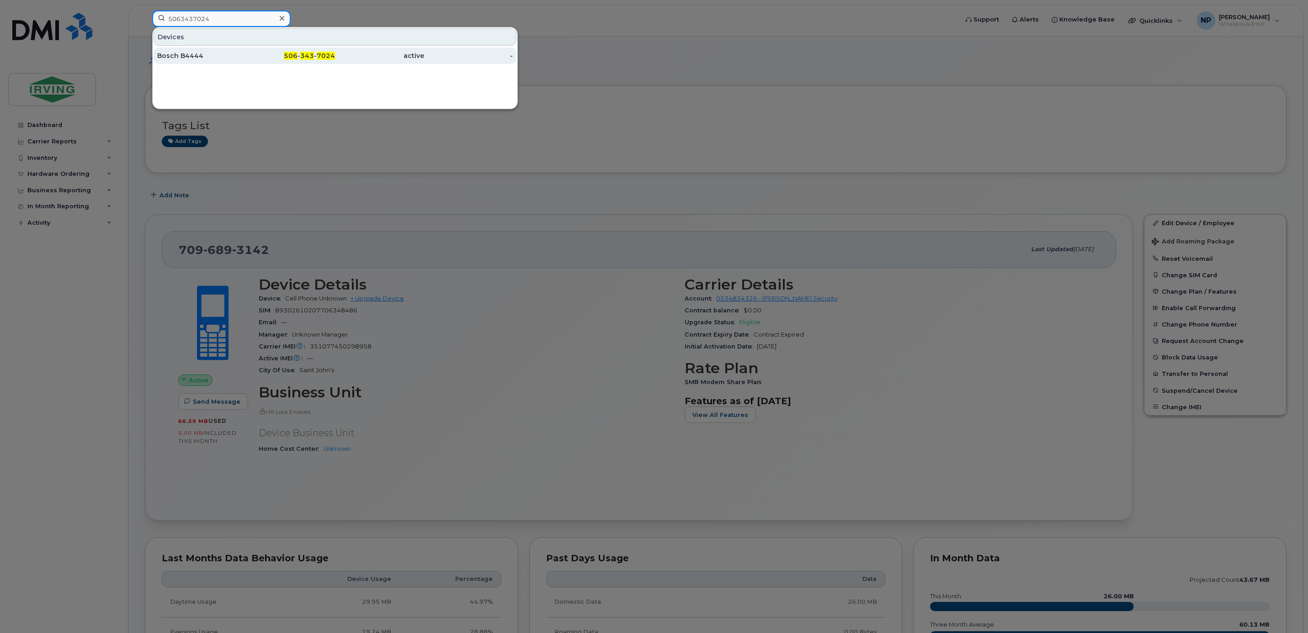
type input "5063437024"
click at [244, 55] on div "Bosch B4444" at bounding box center [201, 55] width 89 height 9
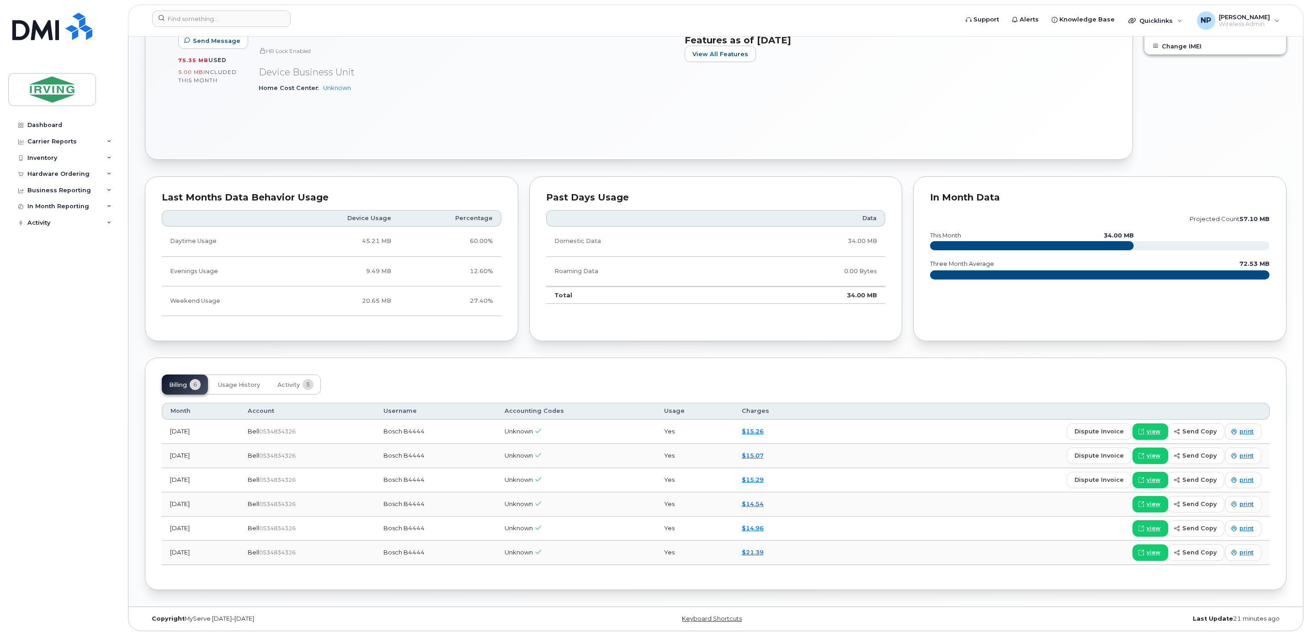
scroll to position [371, 0]
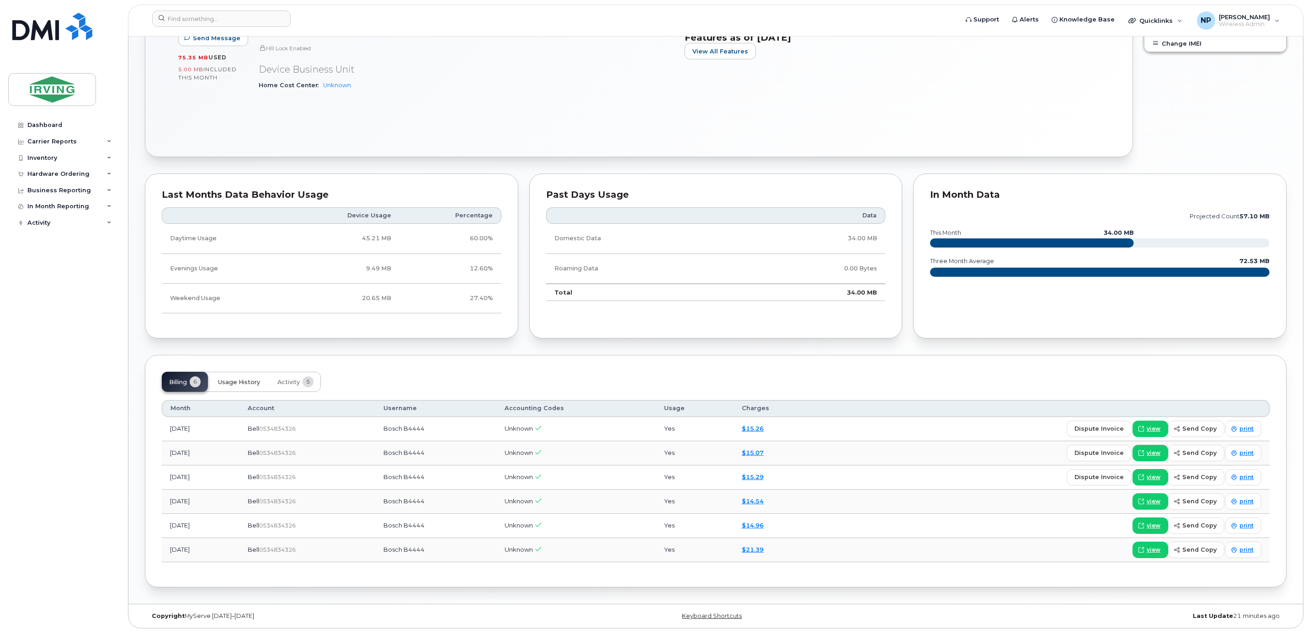
click at [224, 380] on span "Usage History" at bounding box center [239, 382] width 42 height 7
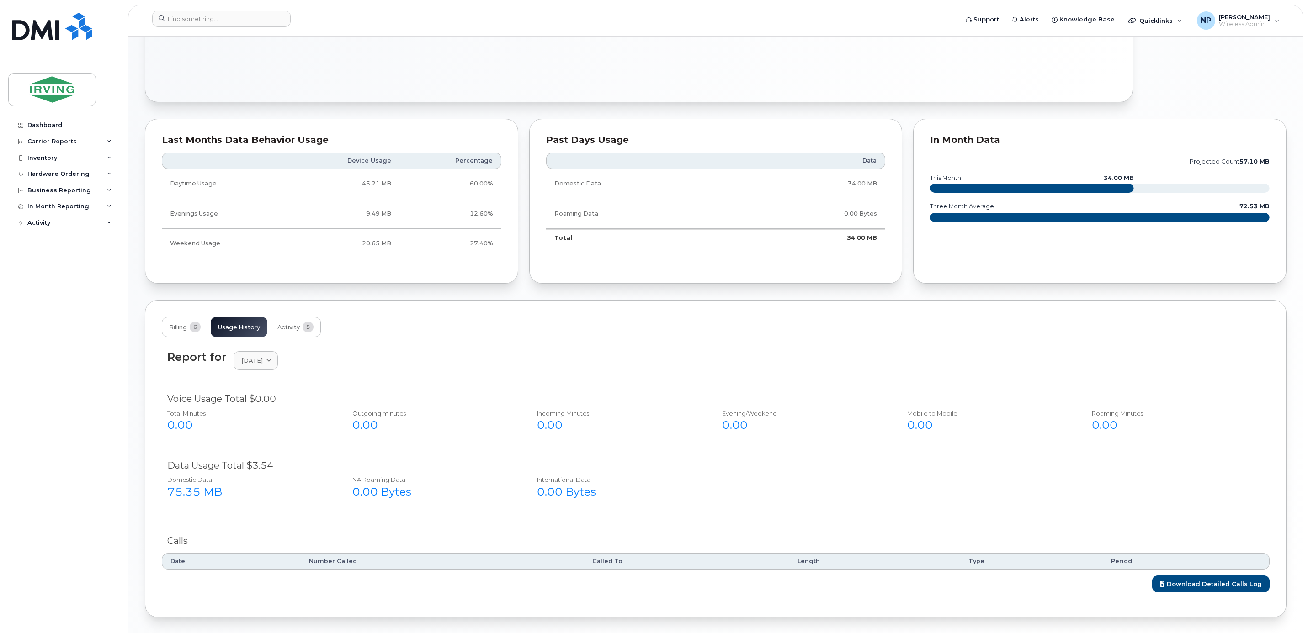
scroll to position [439, 0]
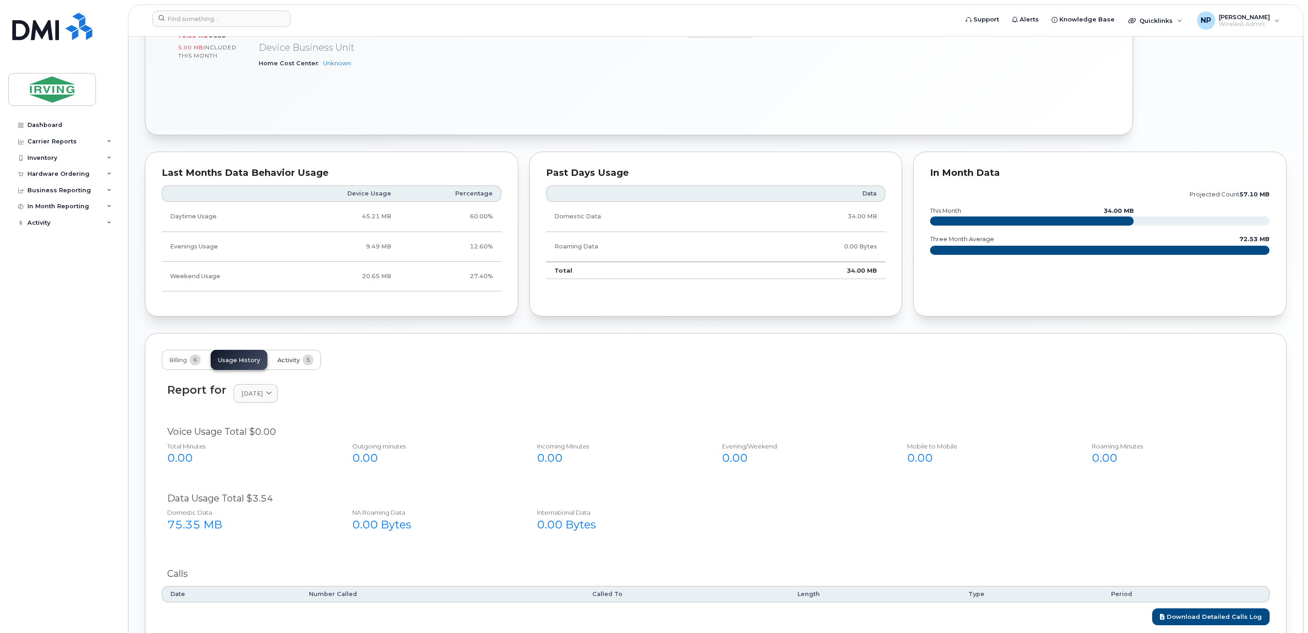
click at [285, 364] on span "Activity" at bounding box center [288, 360] width 22 height 7
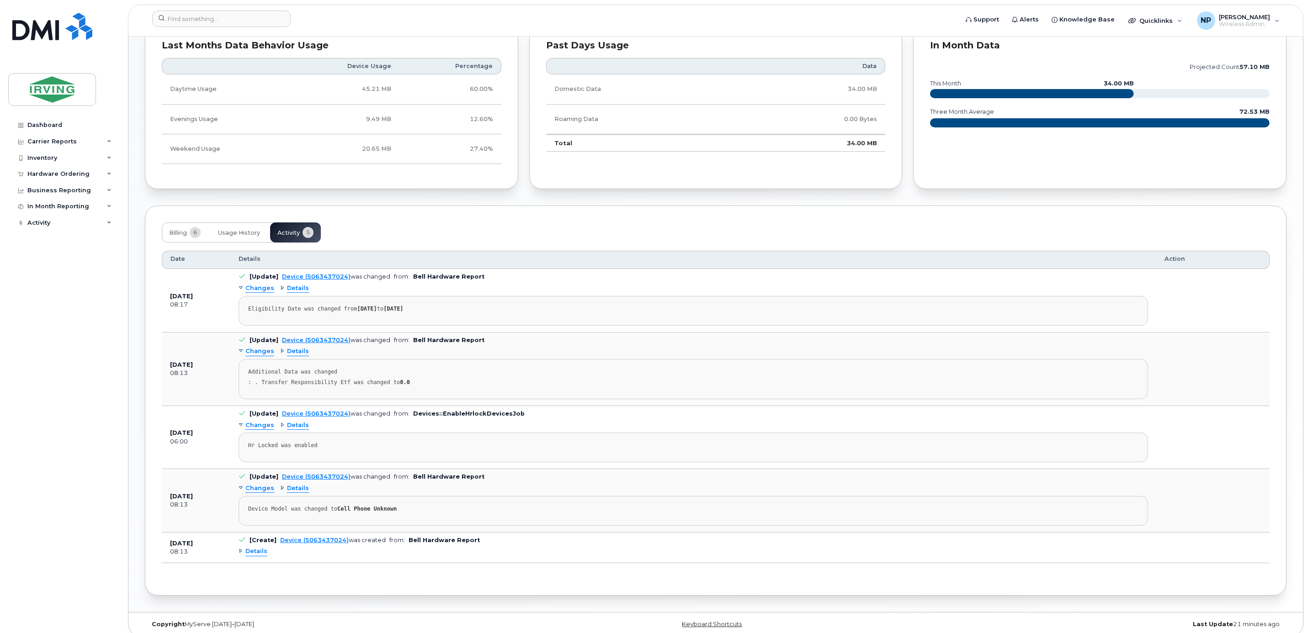
scroll to position [523, 0]
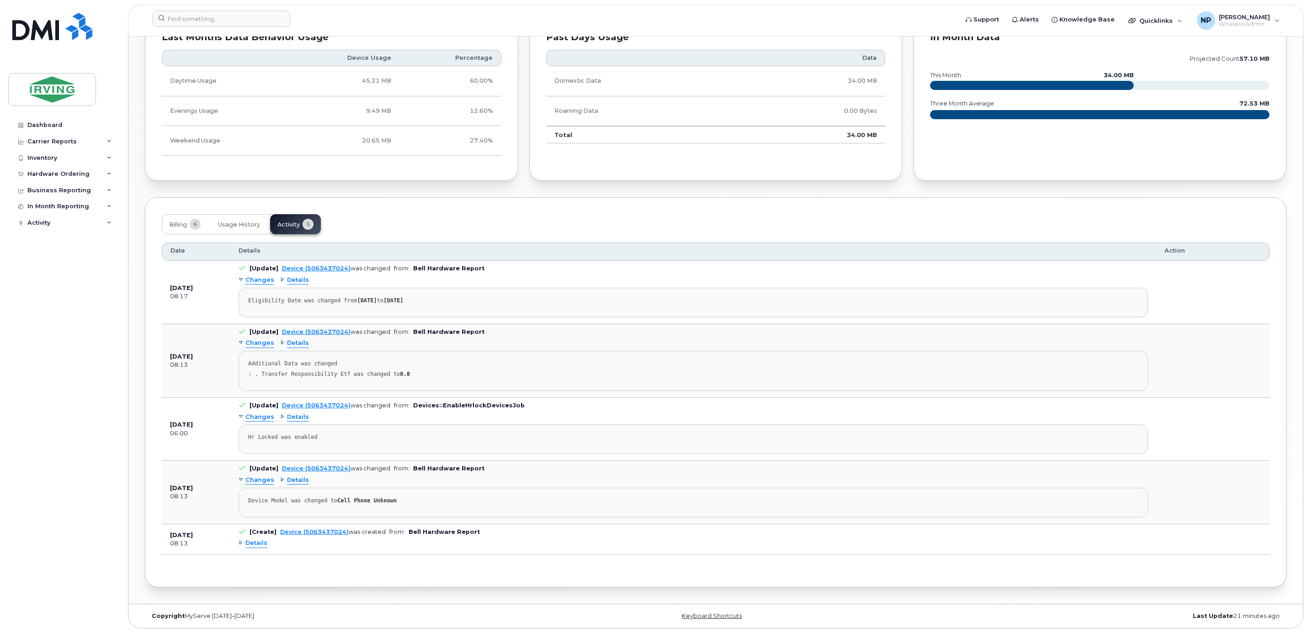
click at [257, 548] on span "Details" at bounding box center [256, 543] width 22 height 9
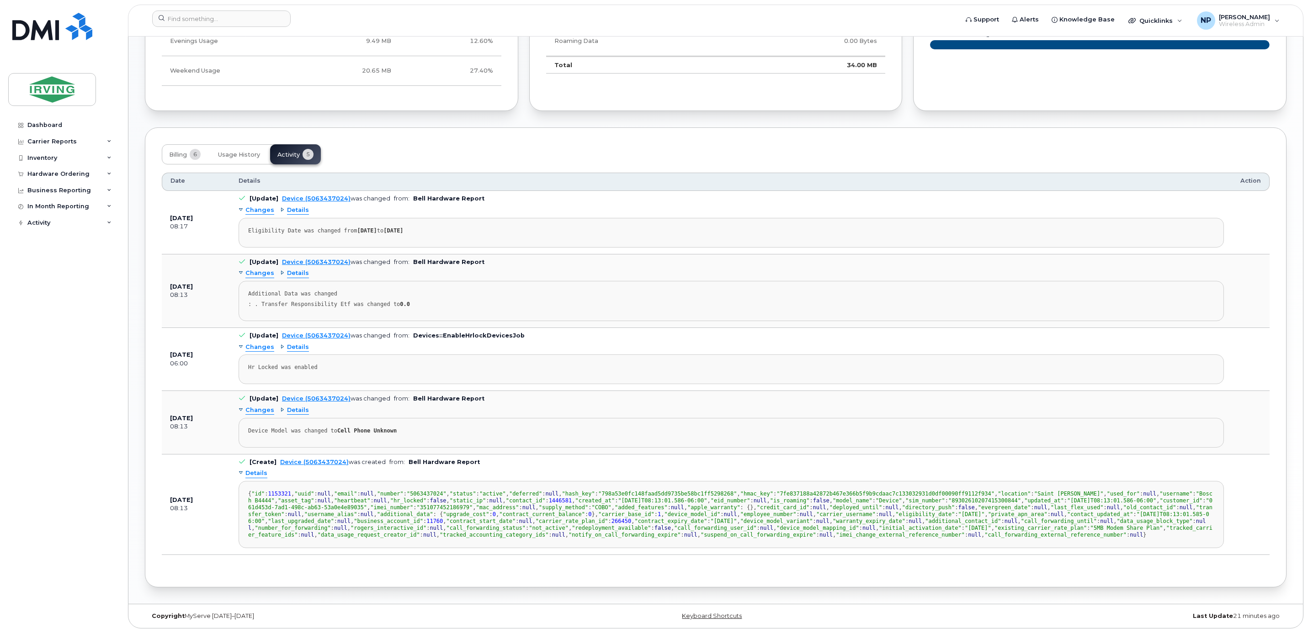
scroll to position [591, 0]
click at [257, 412] on div "Changes Details Device Model was changed to Cell Phone Unknown" at bounding box center [731, 425] width 985 height 44
click at [256, 414] on span "Changes" at bounding box center [259, 410] width 29 height 9
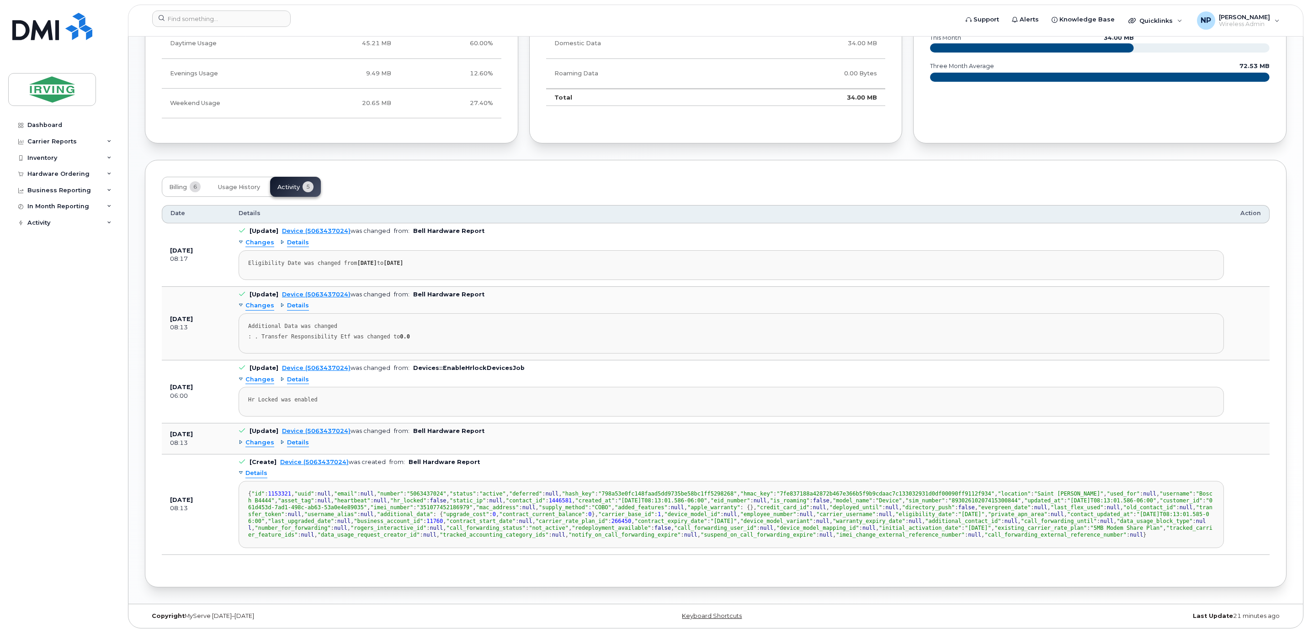
click at [262, 469] on span "Details" at bounding box center [256, 473] width 22 height 9
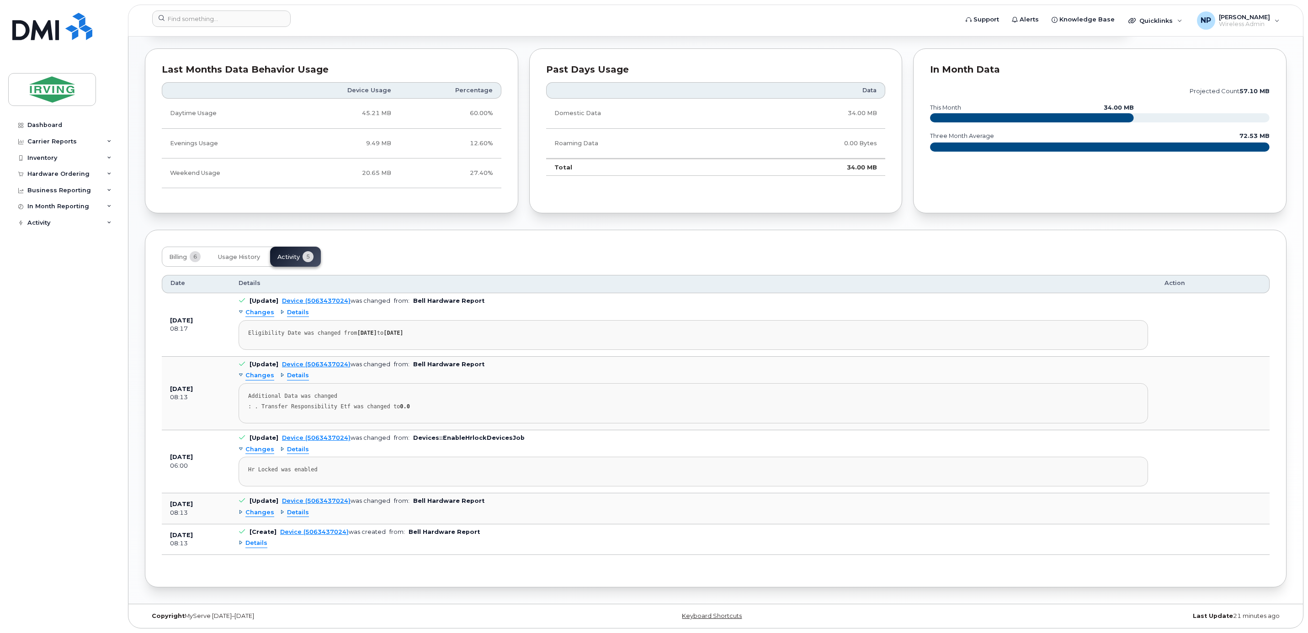
click at [295, 513] on span "Details" at bounding box center [298, 513] width 22 height 9
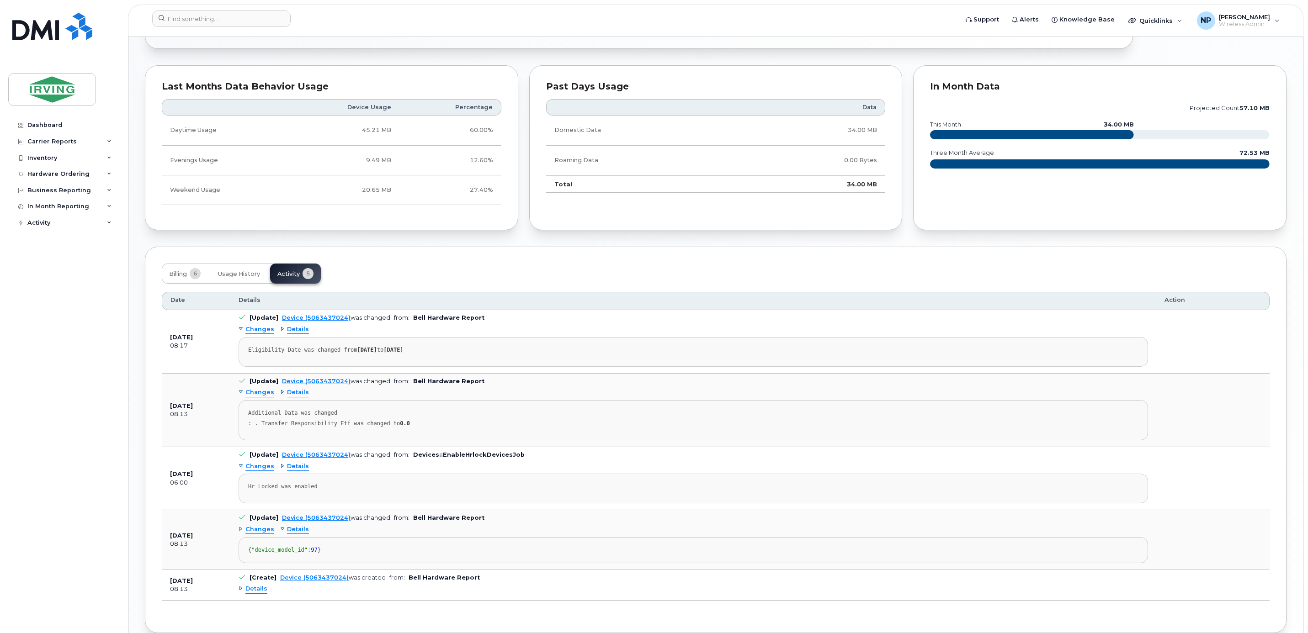
scroll to position [472, 0]
drag, startPoint x: 170, startPoint y: 309, endPoint x: 211, endPoint y: 287, distance: 46.2
click at [171, 305] on span "Date" at bounding box center [177, 301] width 15 height 8
click at [233, 272] on button "Usage History" at bounding box center [239, 274] width 57 height 20
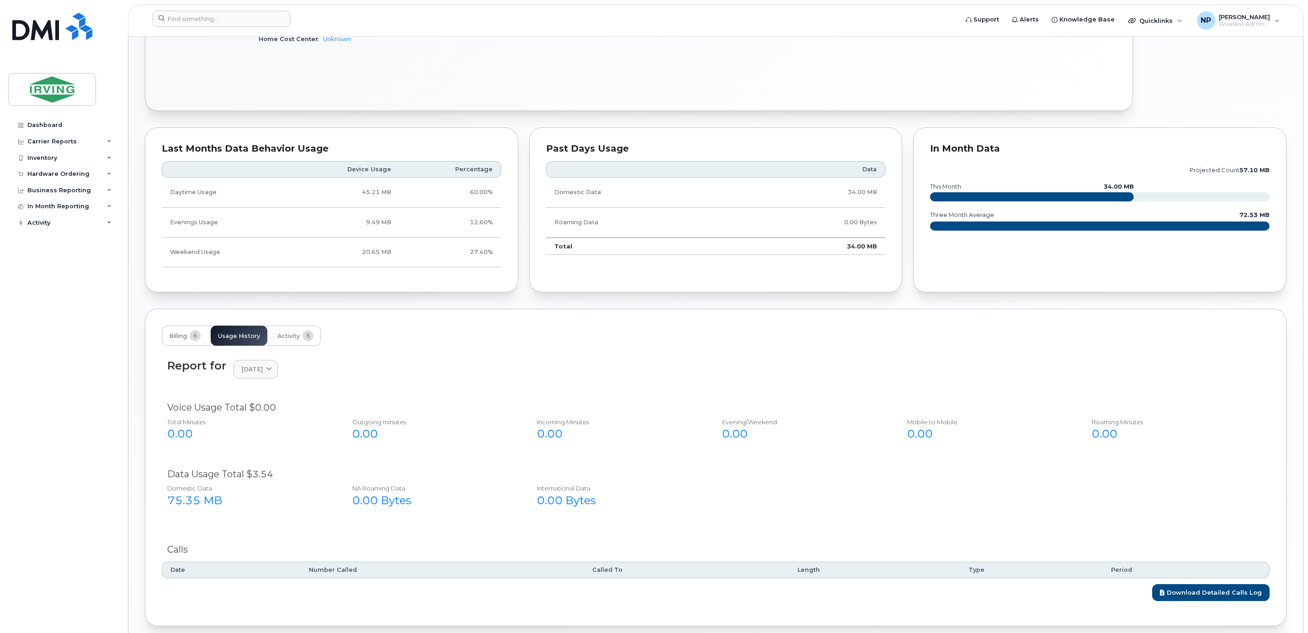
scroll to position [386, 0]
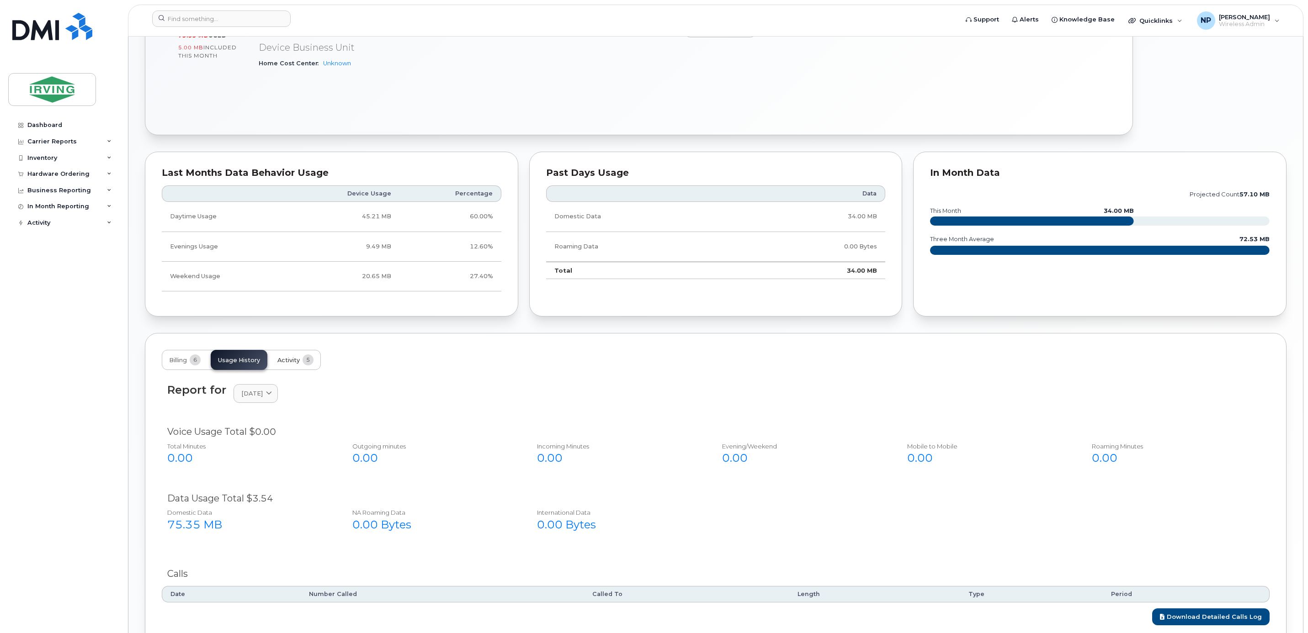
click at [281, 361] on span "Activity" at bounding box center [288, 360] width 22 height 7
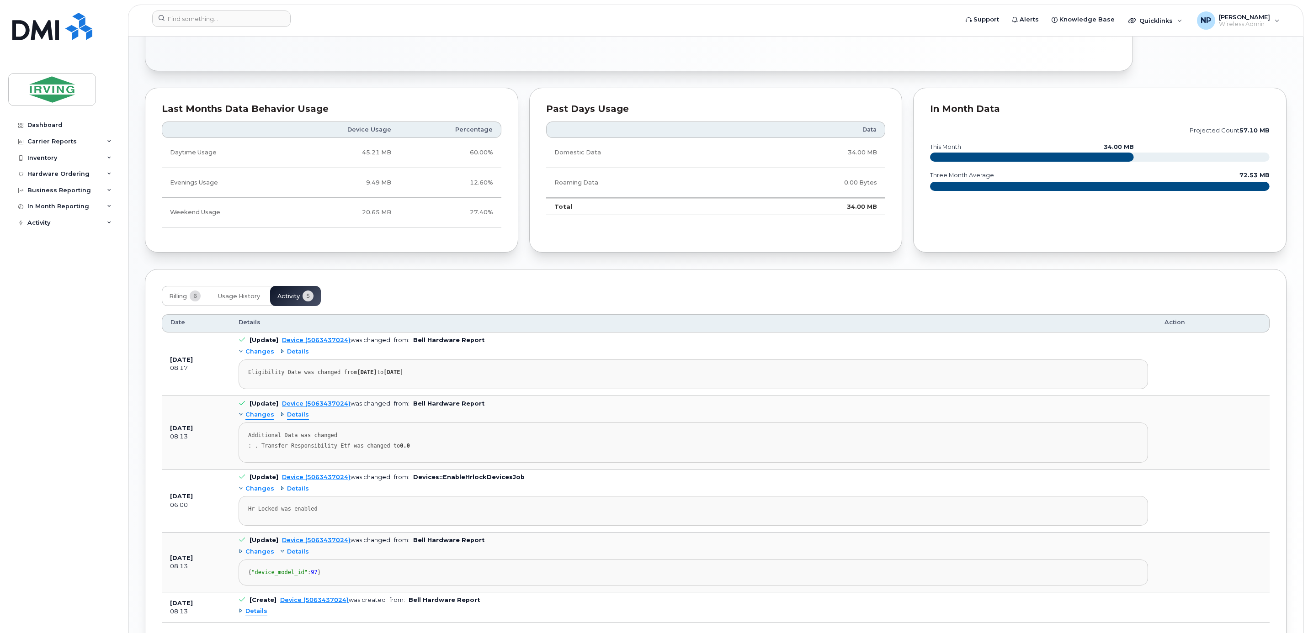
scroll to position [540, 0]
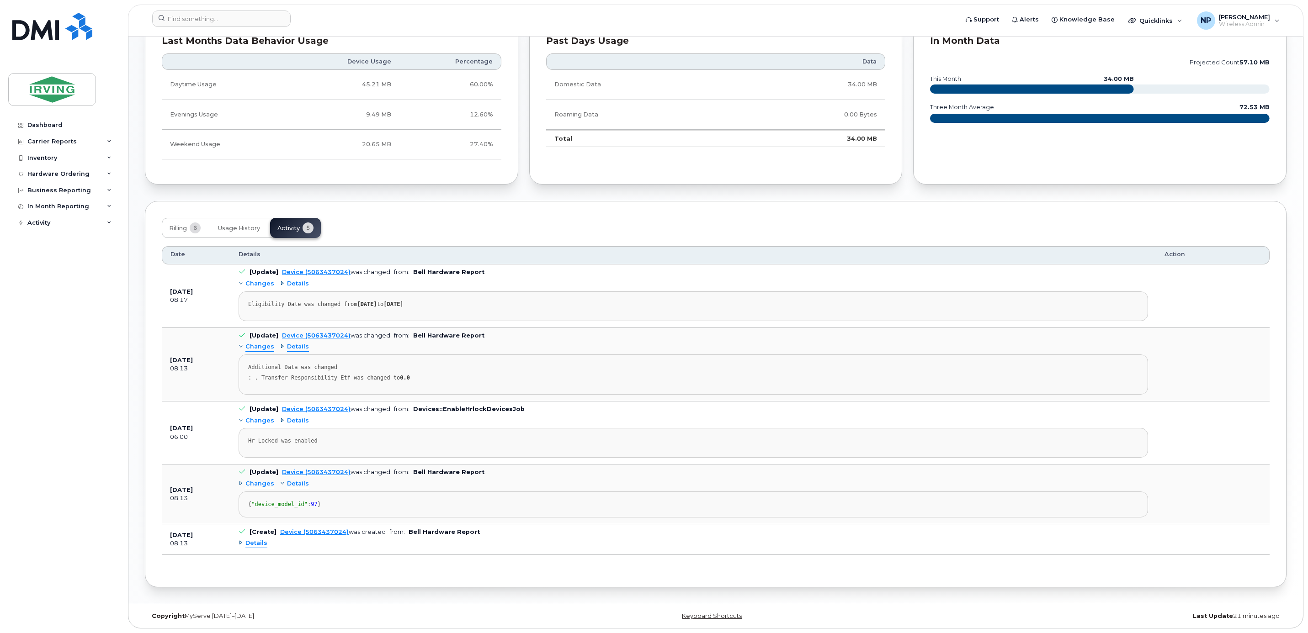
click at [258, 543] on span "Details" at bounding box center [256, 543] width 22 height 9
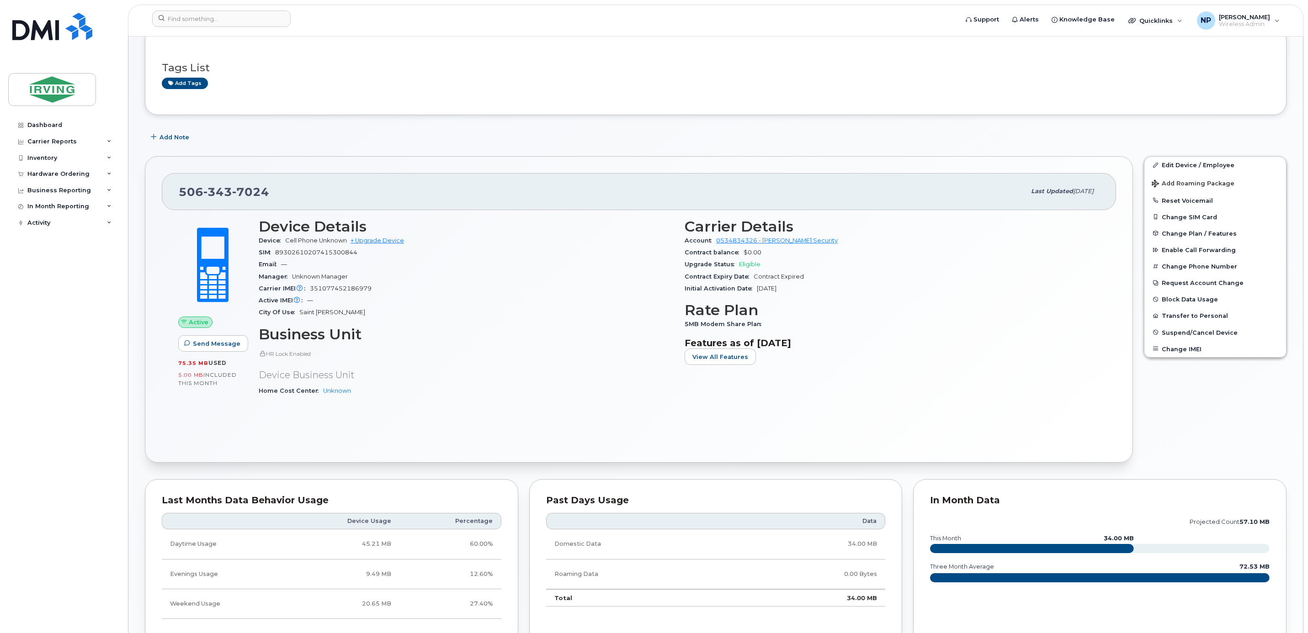
scroll to position [0, 0]
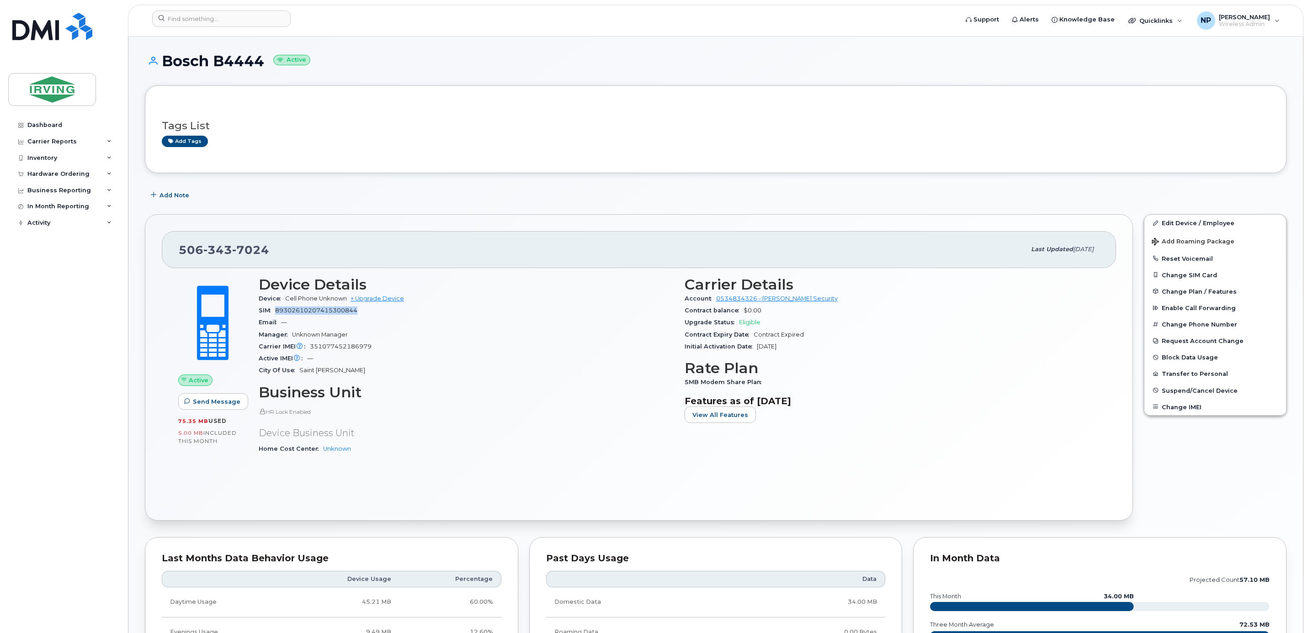
drag, startPoint x: 358, startPoint y: 315, endPoint x: 277, endPoint y: 314, distance: 80.9
click at [277, 314] on div "SIM 89302610207415300844" at bounding box center [466, 311] width 415 height 12
drag, startPoint x: 278, startPoint y: 314, endPoint x: 291, endPoint y: 313, distance: 12.9
copy span "89302610207415300844"
drag, startPoint x: 378, startPoint y: 345, endPoint x: 308, endPoint y: 351, distance: 70.3
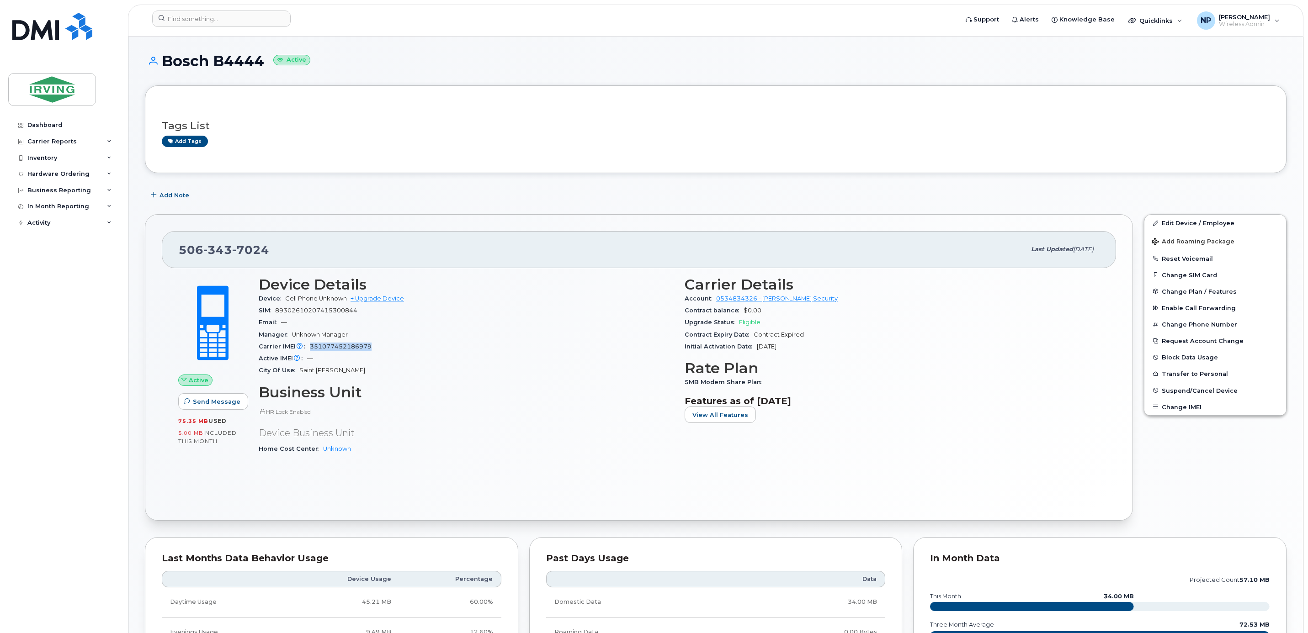
click at [308, 351] on div "Carrier IMEI Carrier IMEI is reported during the last billing cycle or change o…" at bounding box center [466, 347] width 415 height 12
copy span "351077452186979"
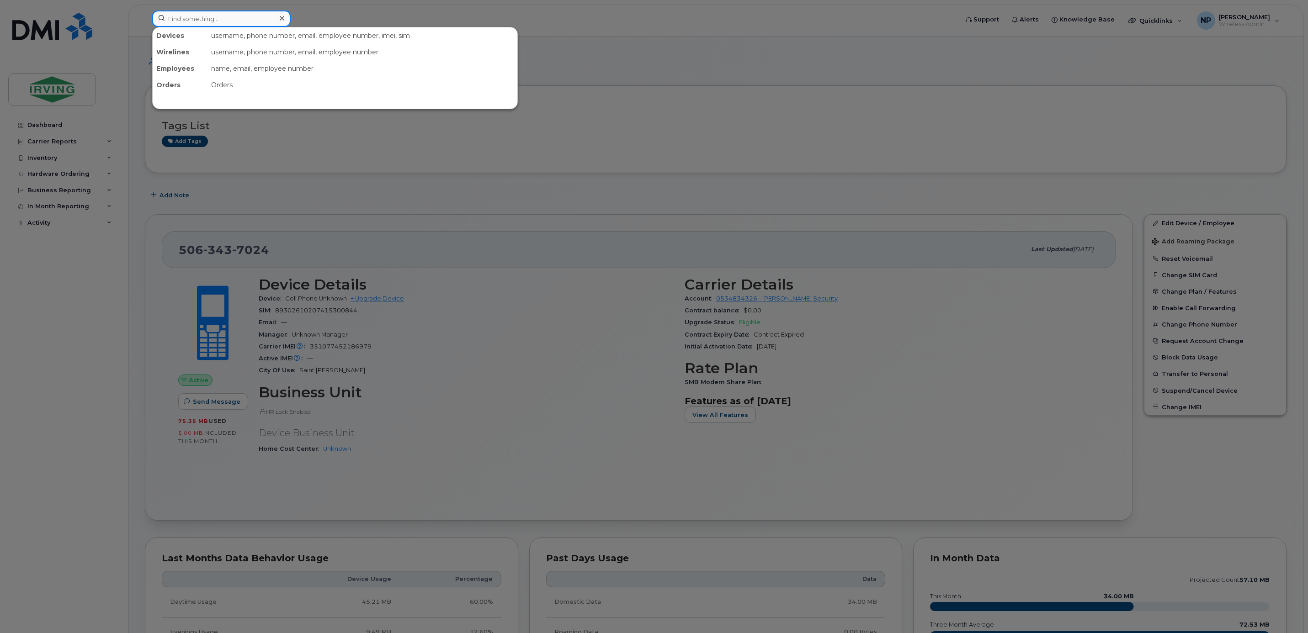
click at [217, 23] on input at bounding box center [221, 19] width 138 height 16
paste input "5064297401"
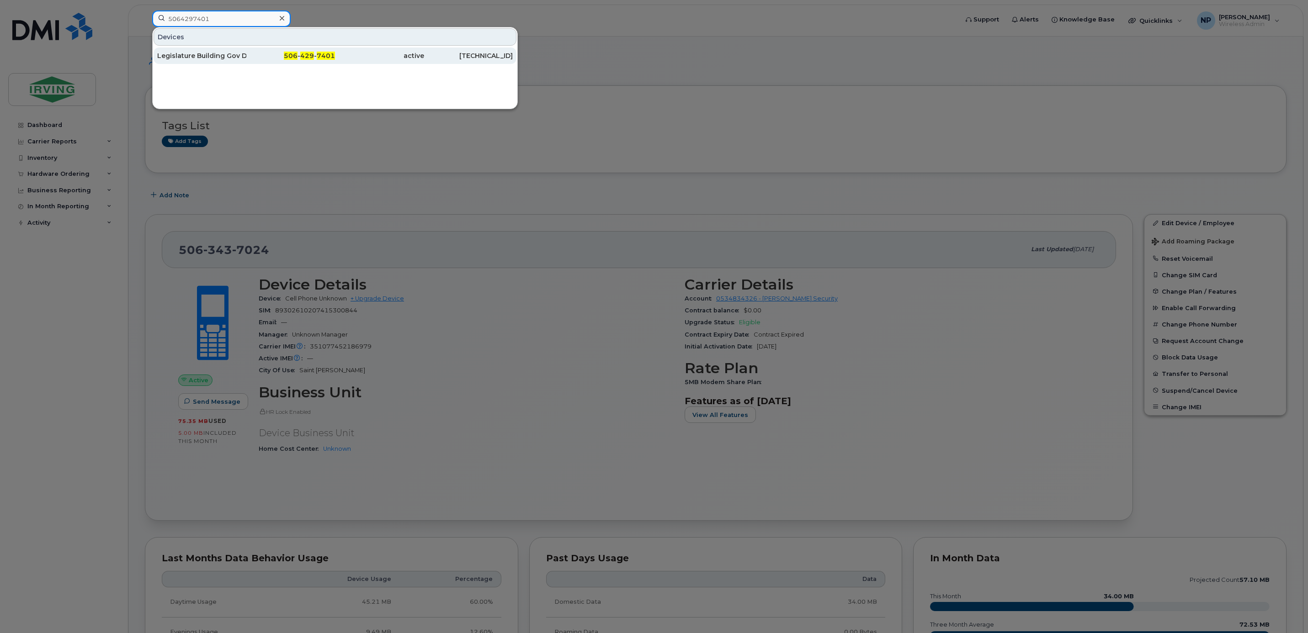
type input "5064297401"
click at [228, 58] on div "Legislature Building Gov Docs" at bounding box center [201, 55] width 89 height 9
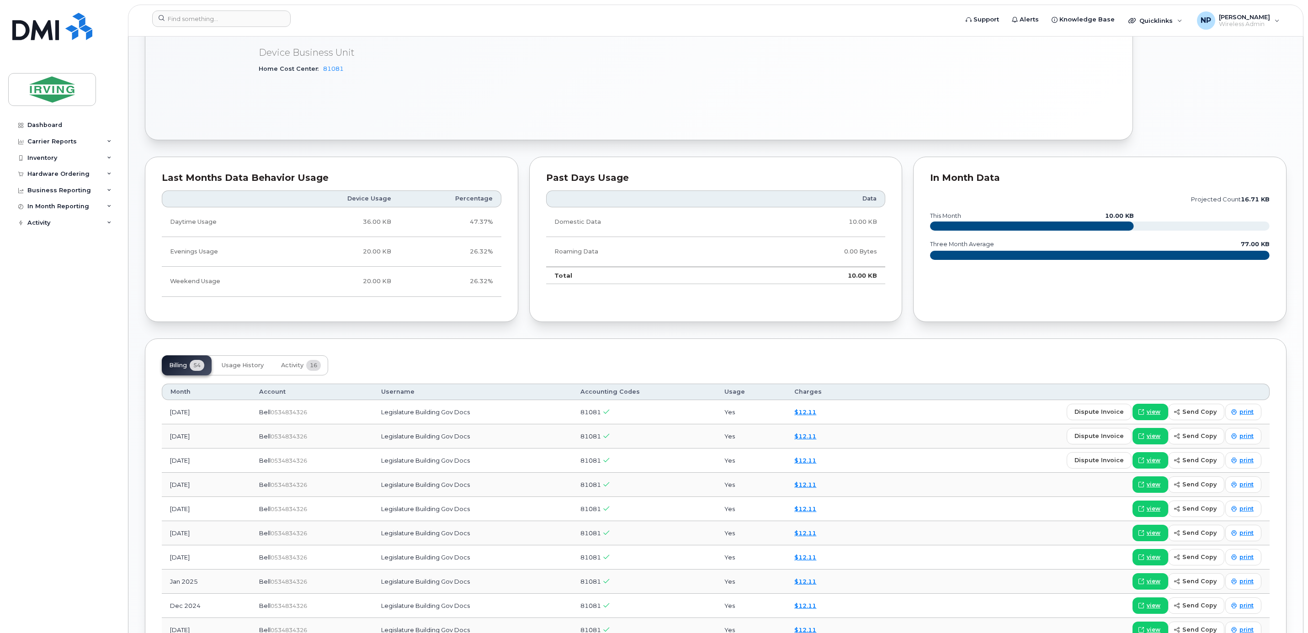
scroll to position [324, 0]
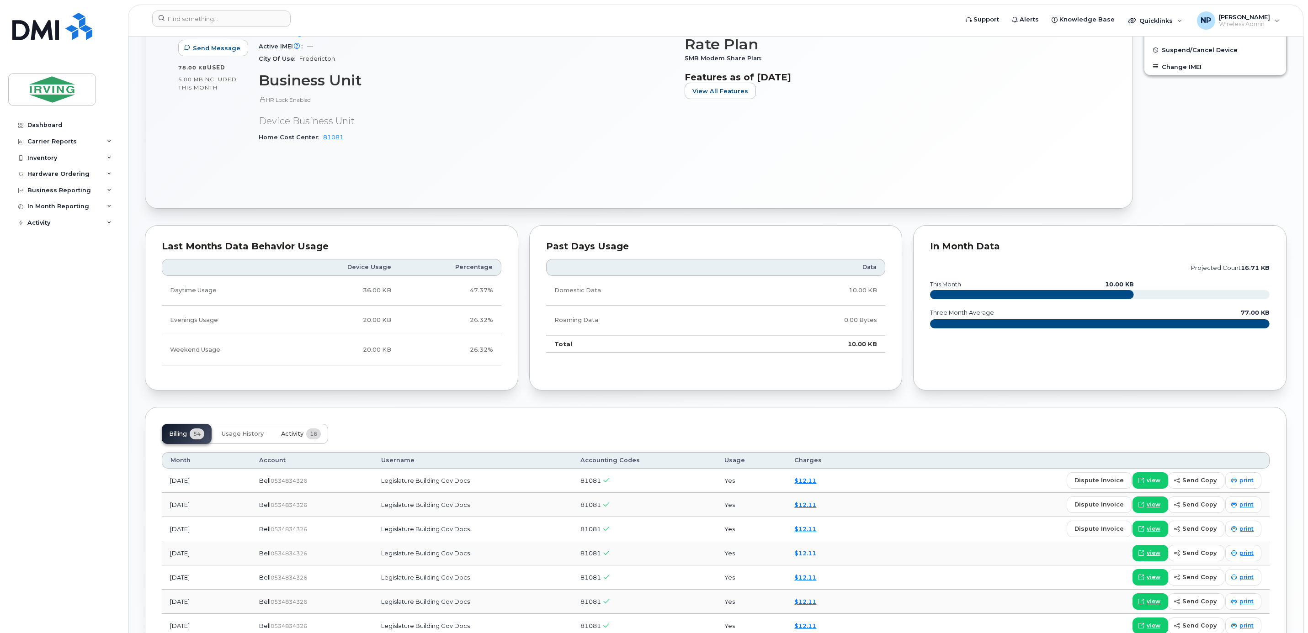
click at [302, 436] on span "Activity" at bounding box center [292, 433] width 22 height 7
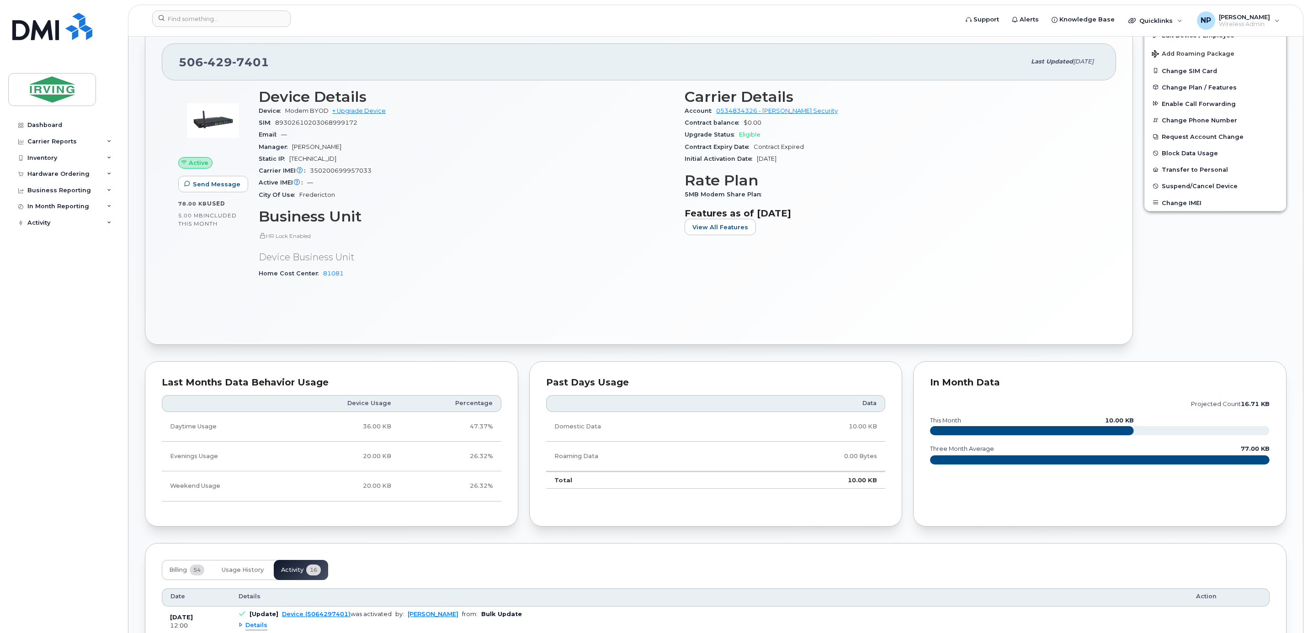
scroll to position [187, 0]
